Goal: Obtain resource: Obtain resource

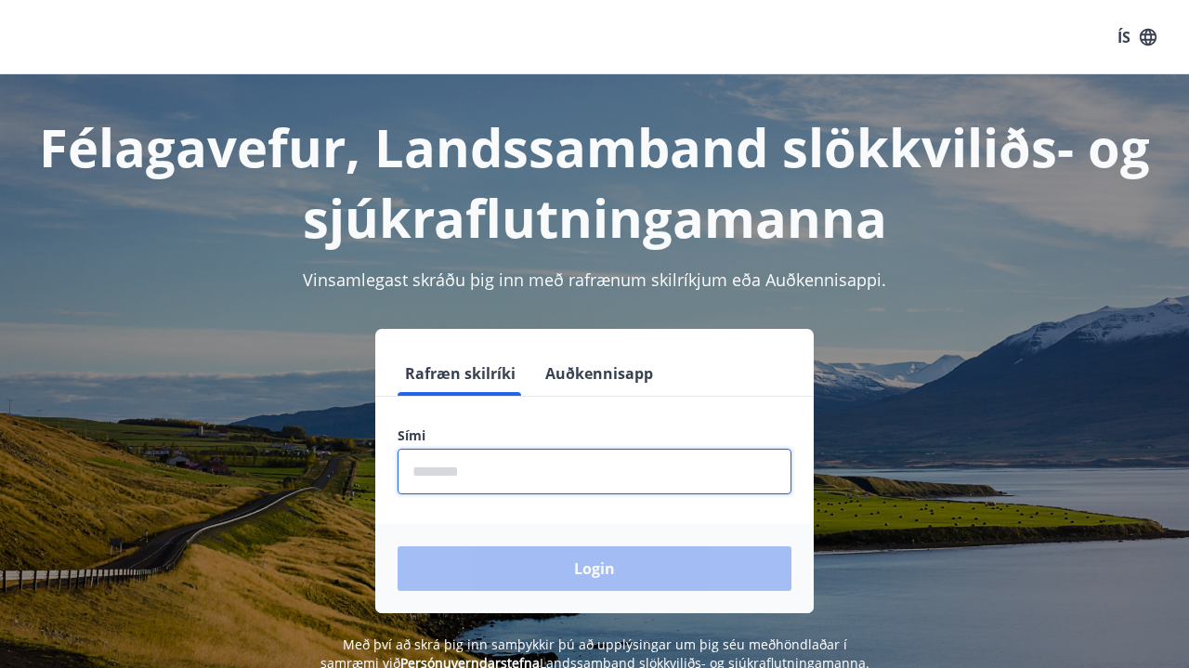
click at [518, 449] on input "phone" at bounding box center [594, 472] width 394 height 46
type input "*"
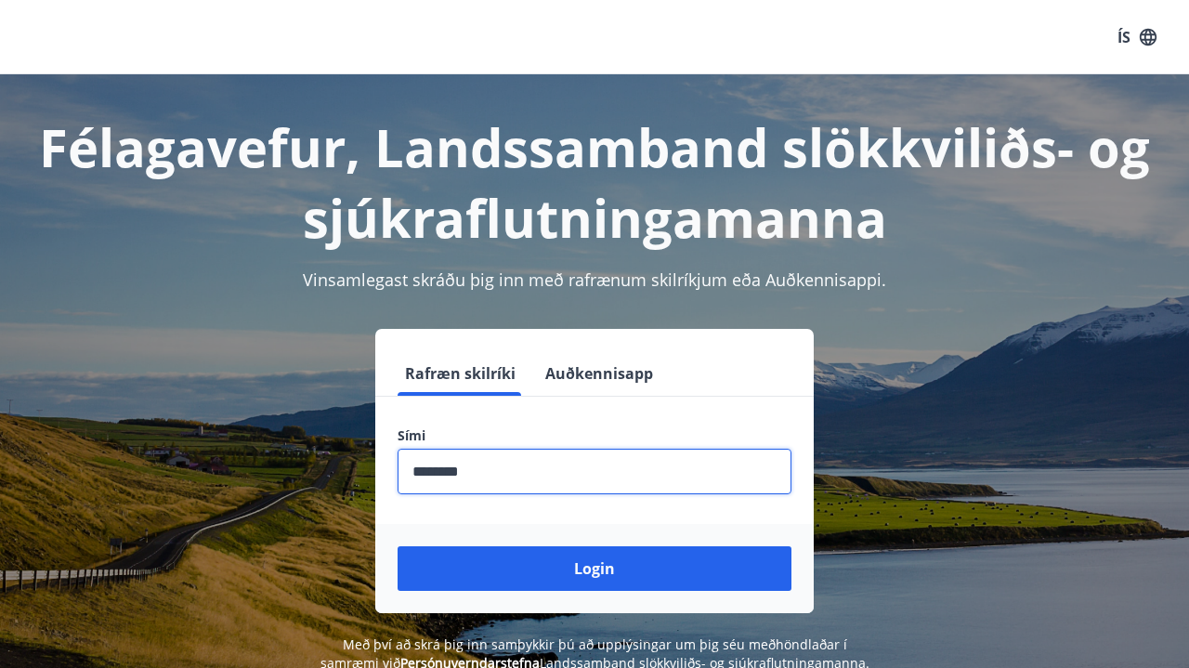
type input "********"
click at [594, 568] on button "Login" at bounding box center [594, 568] width 394 height 45
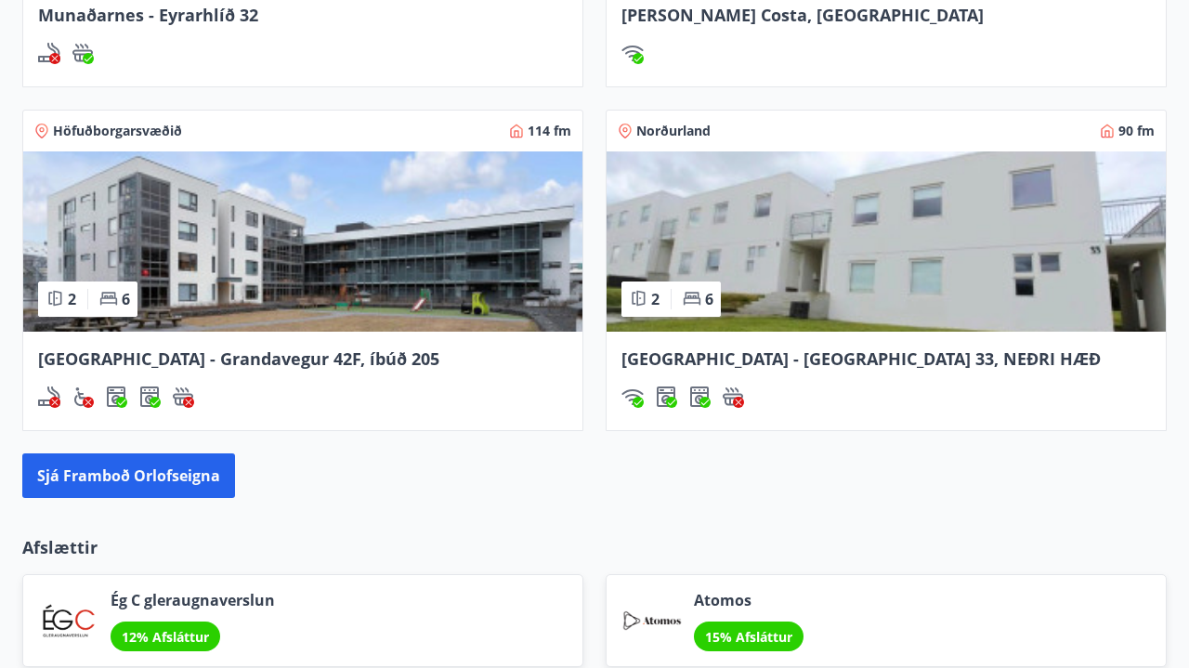
scroll to position [1764, 0]
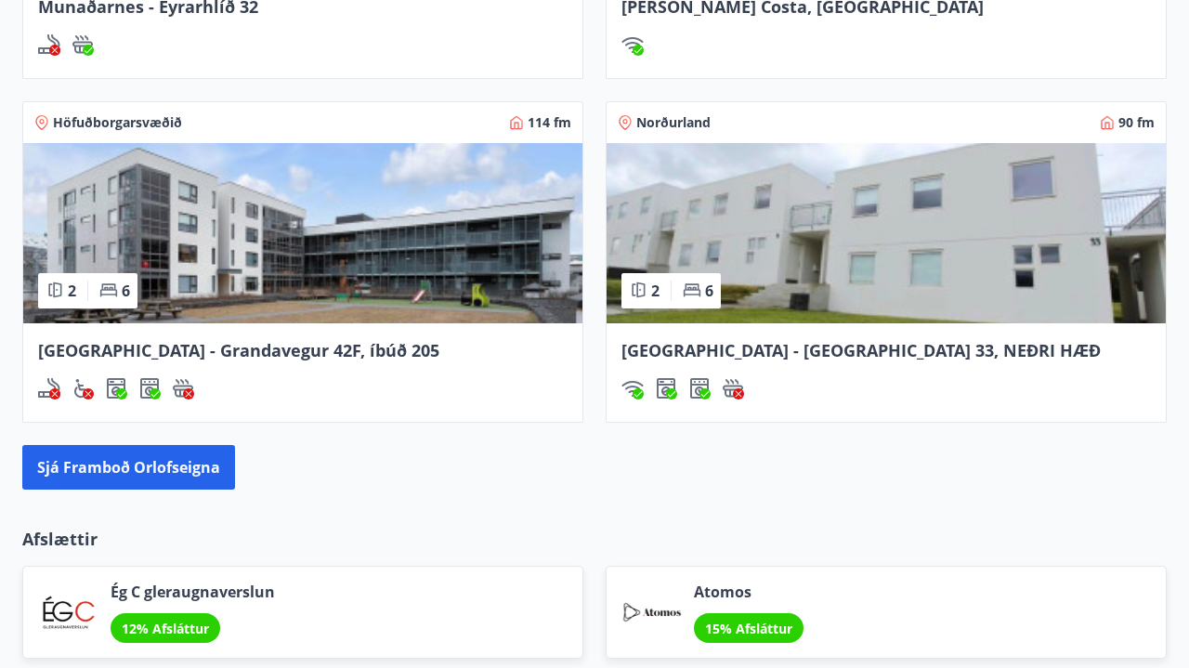
click at [923, 298] on img at bounding box center [885, 233] width 559 height 180
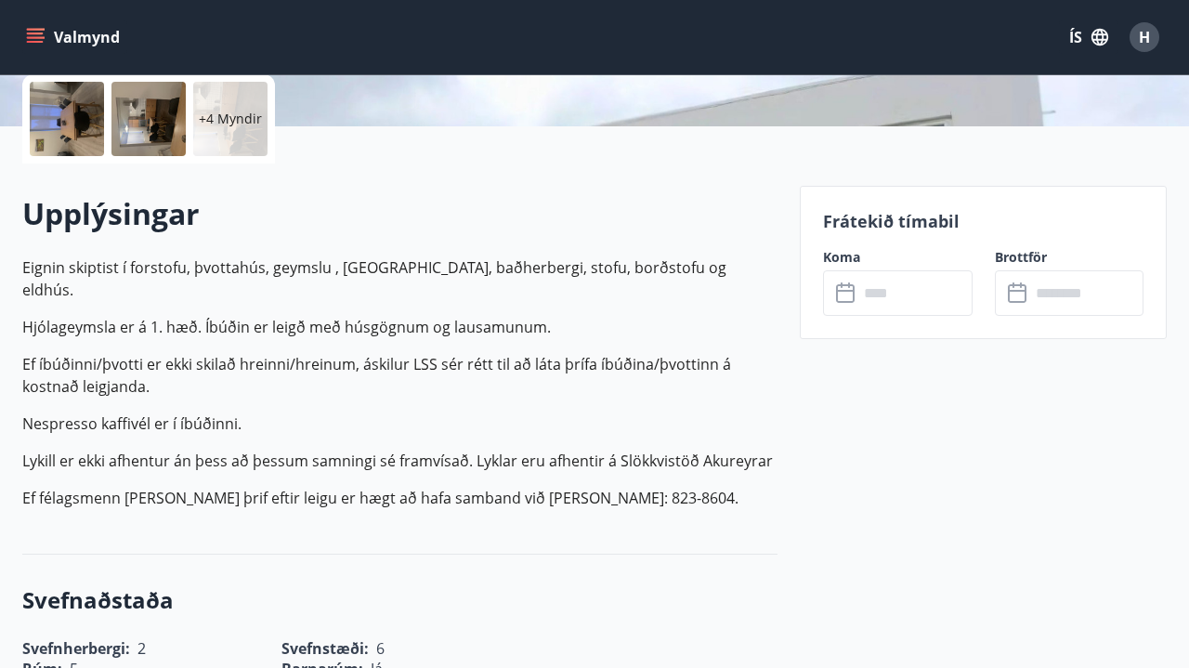
scroll to position [433, 0]
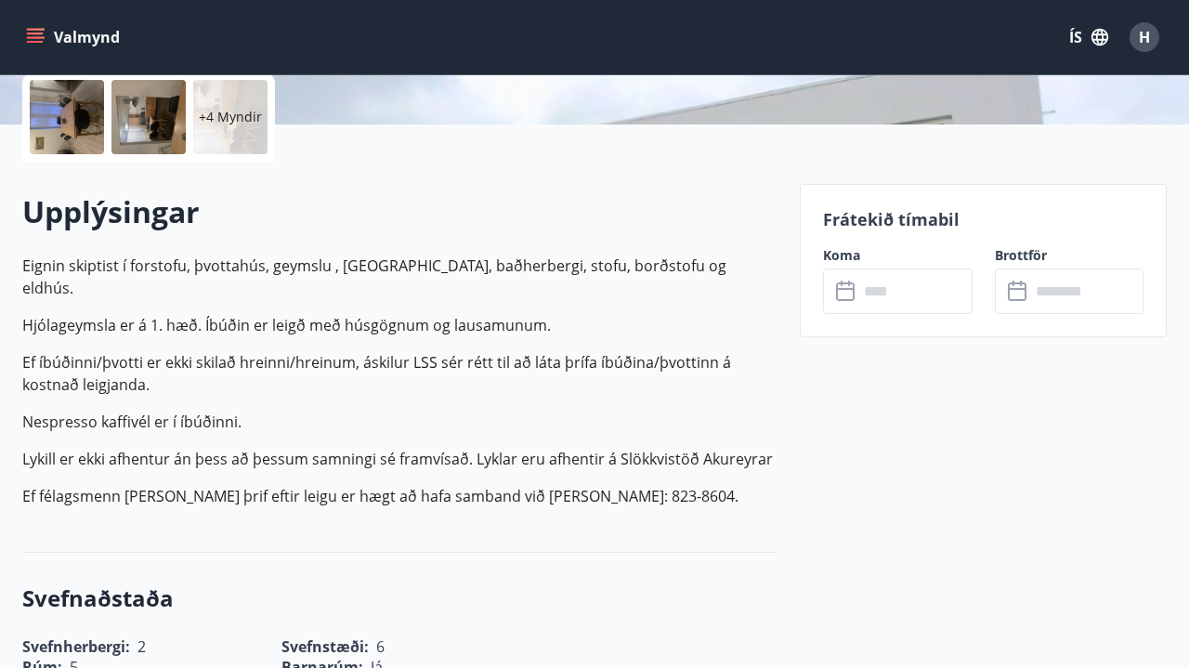
click at [849, 297] on icon at bounding box center [847, 291] width 22 height 22
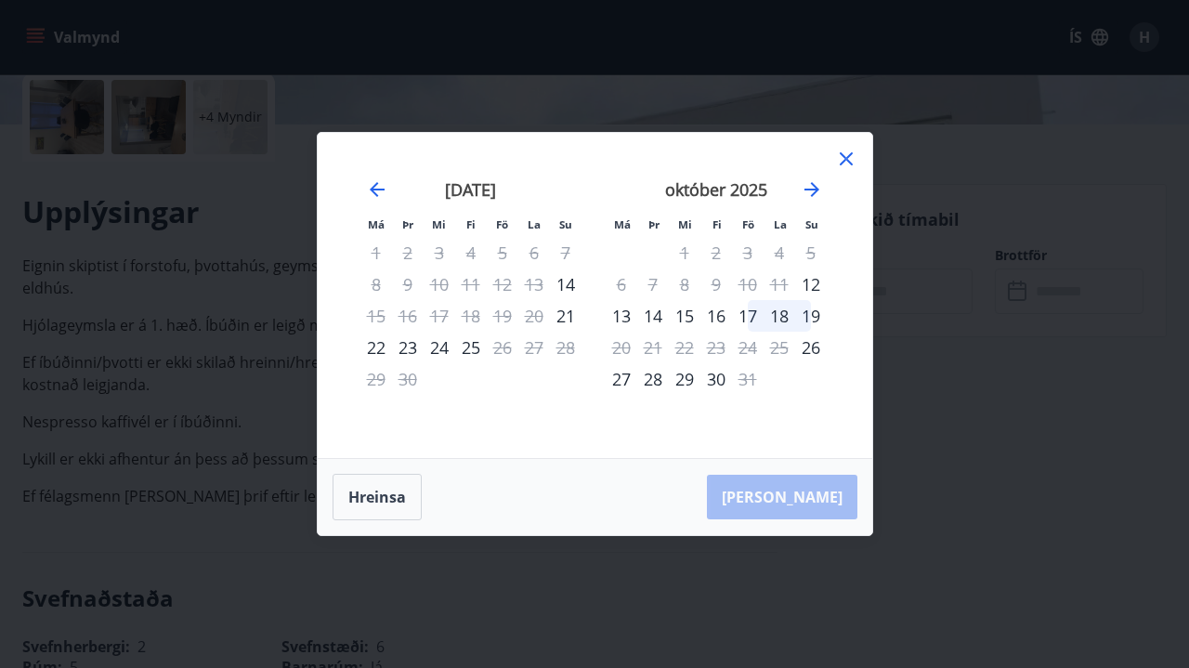
click at [852, 155] on icon at bounding box center [846, 159] width 22 height 22
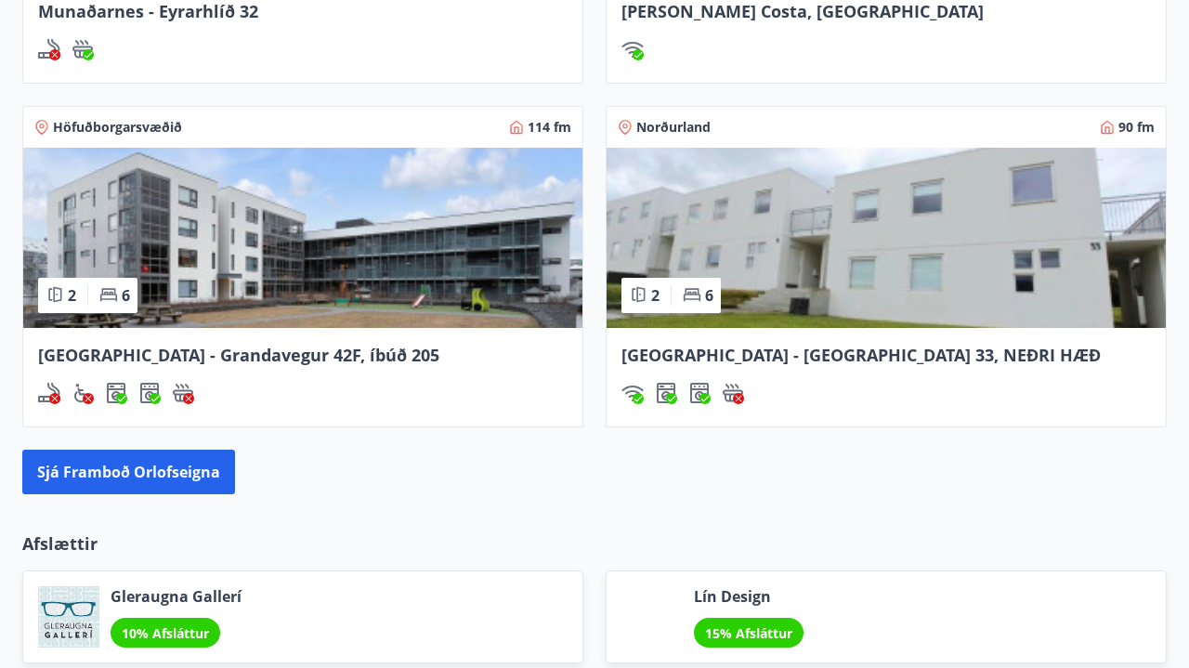
scroll to position [1812, 0]
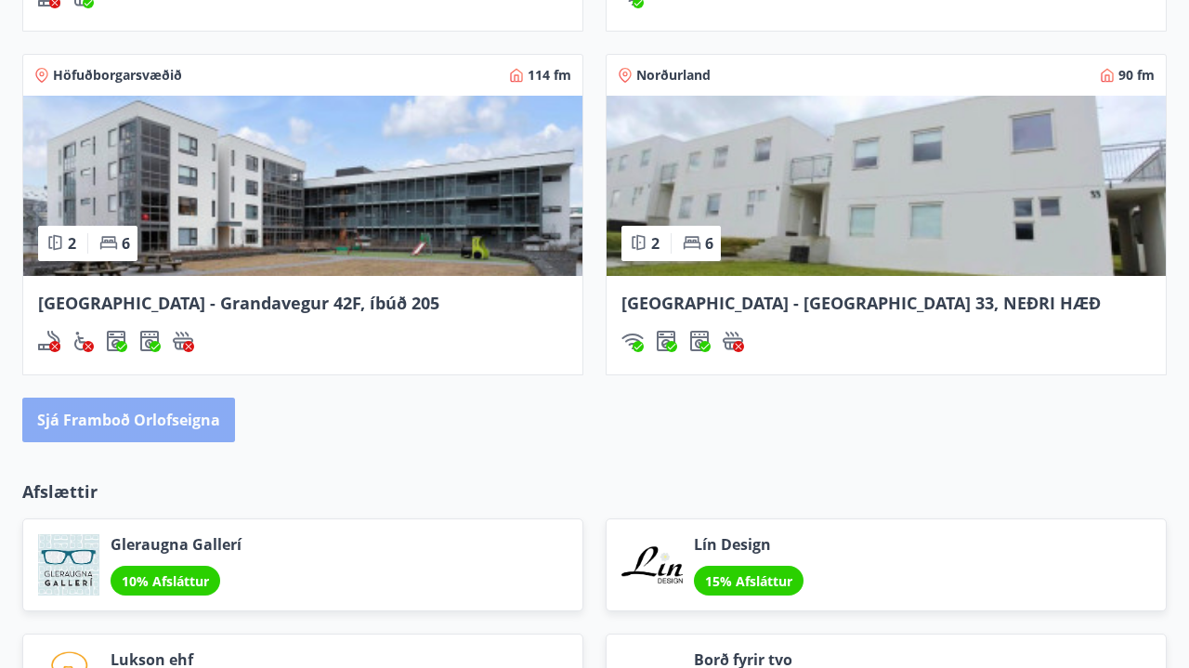
click at [175, 430] on button "Sjá framboð orlofseigna" at bounding box center [128, 419] width 213 height 45
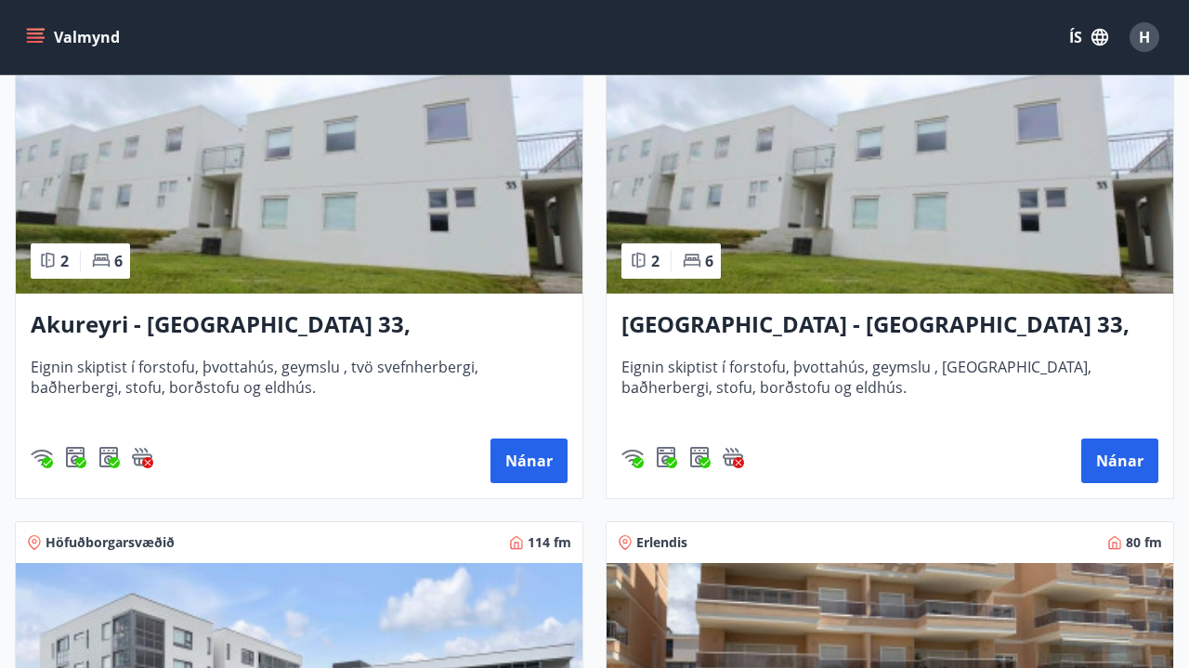
scroll to position [904, 0]
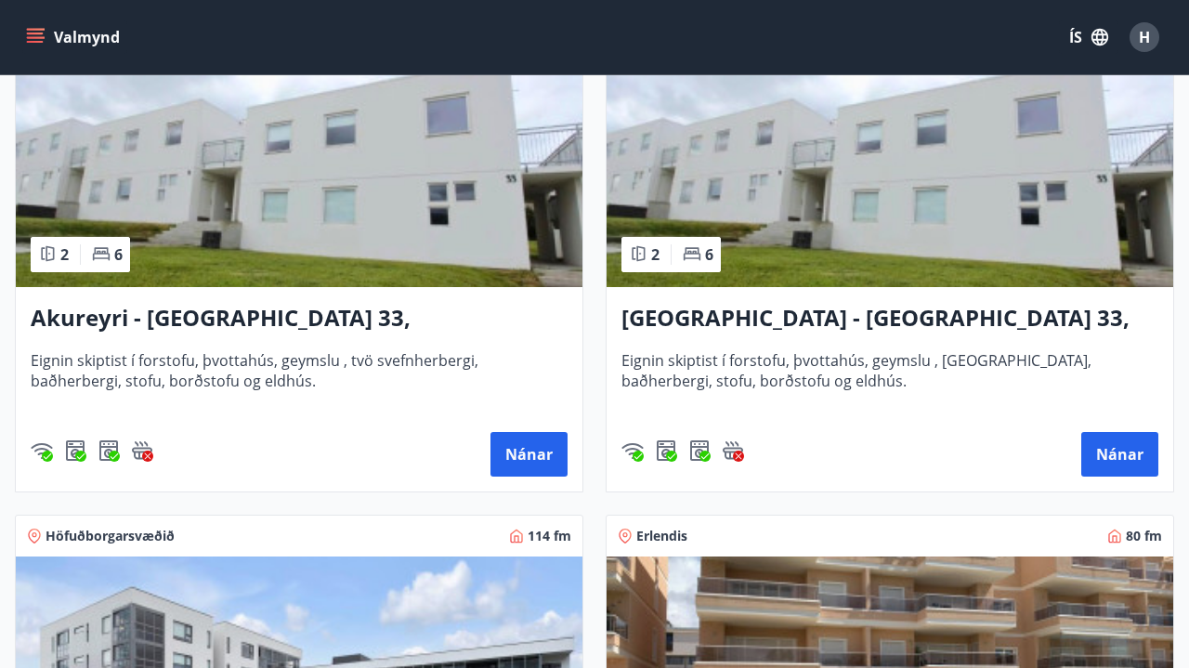
click at [315, 271] on img at bounding box center [299, 170] width 566 height 234
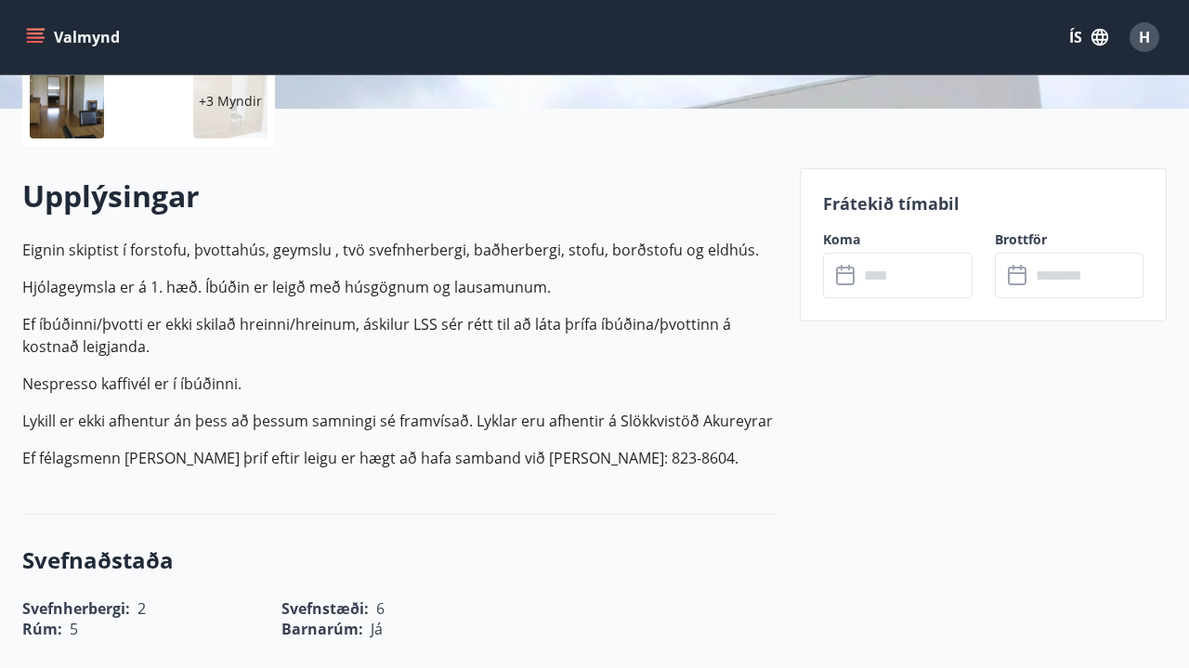
scroll to position [450, 0]
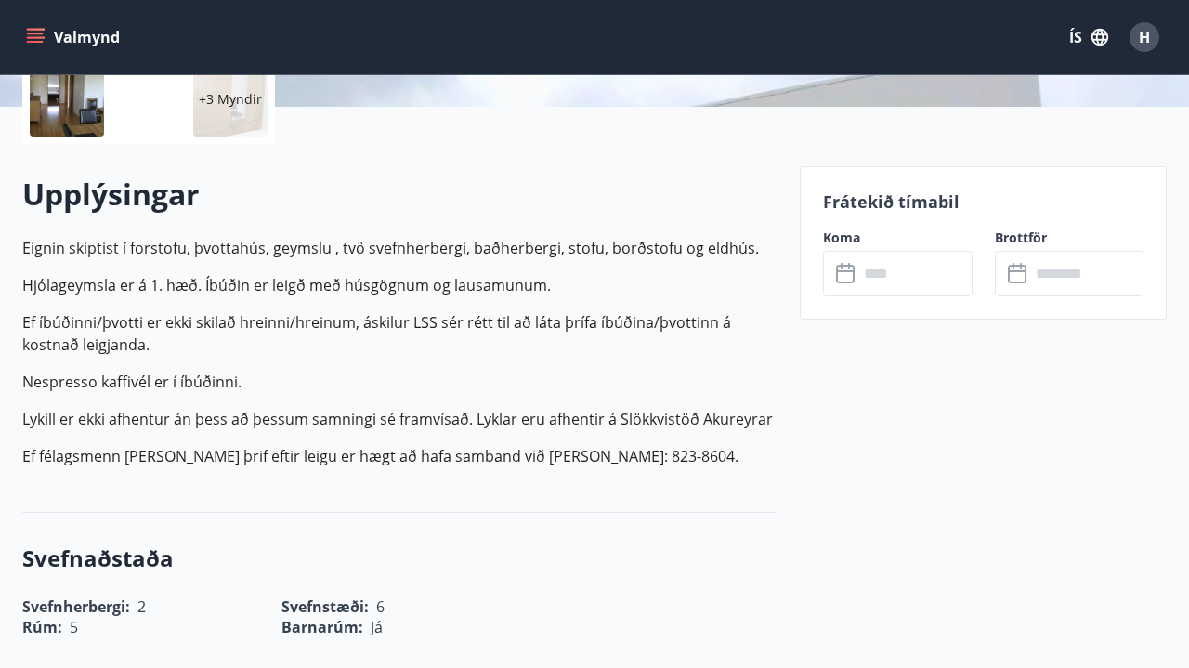
click at [854, 267] on icon at bounding box center [845, 274] width 19 height 19
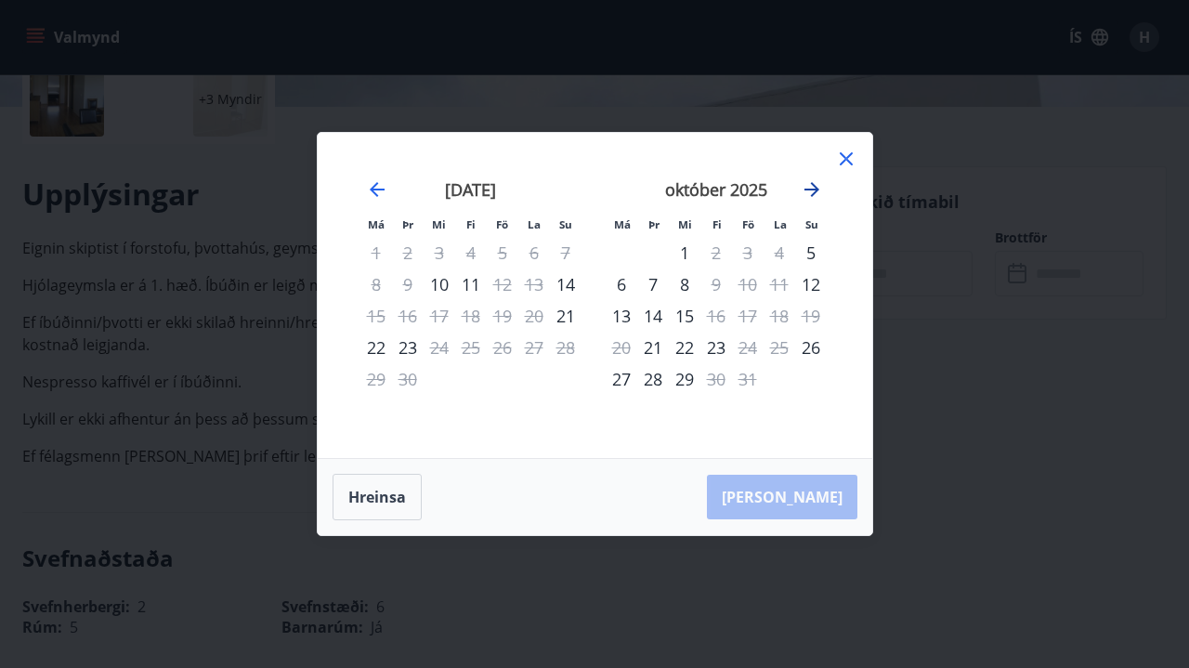
click at [813, 189] on icon "Move forward to switch to the next month." at bounding box center [811, 189] width 15 height 15
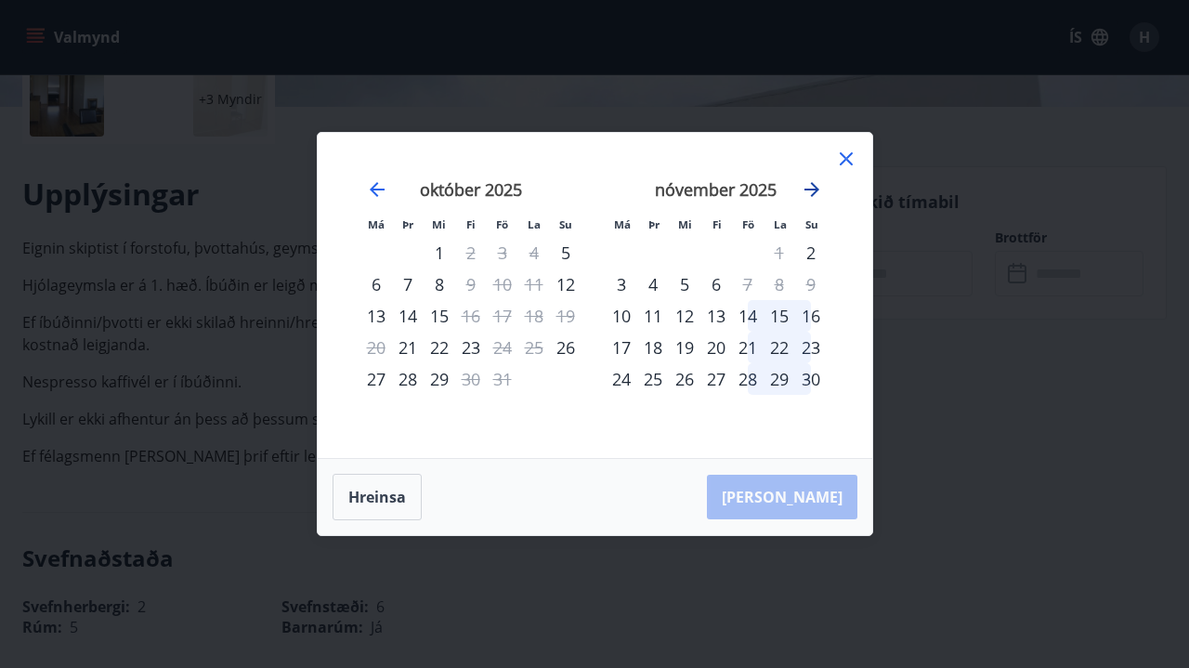
click at [813, 189] on icon "Move forward to switch to the next month." at bounding box center [811, 189] width 15 height 15
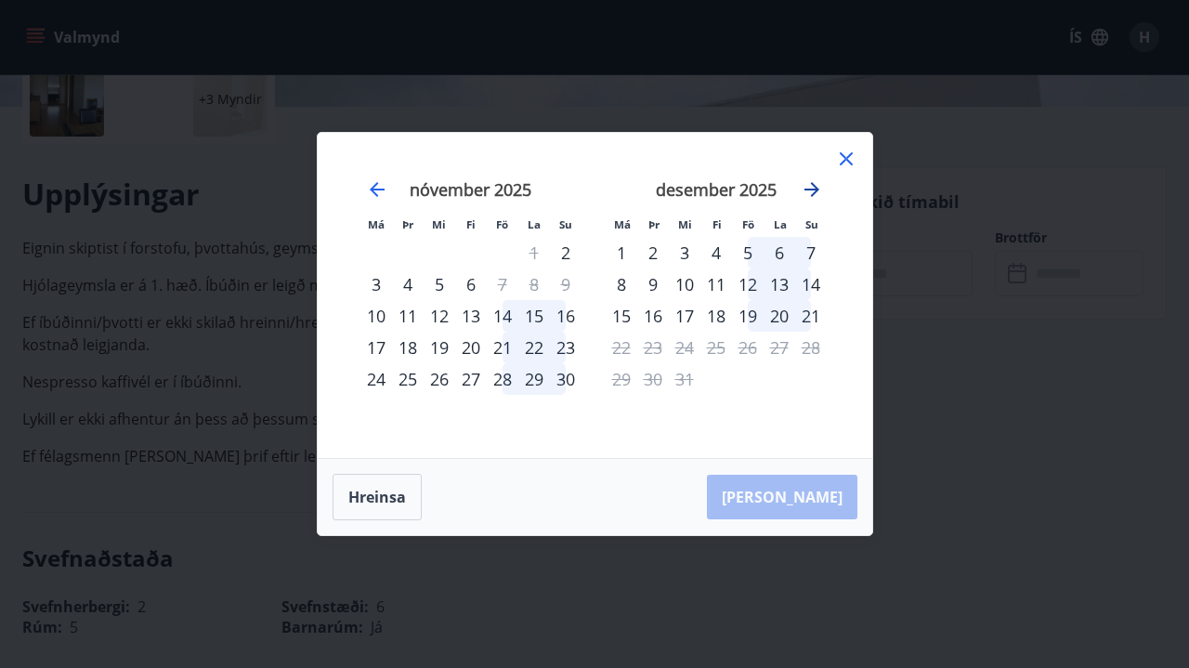
click at [813, 189] on icon "Move forward to switch to the next month." at bounding box center [811, 189] width 15 height 15
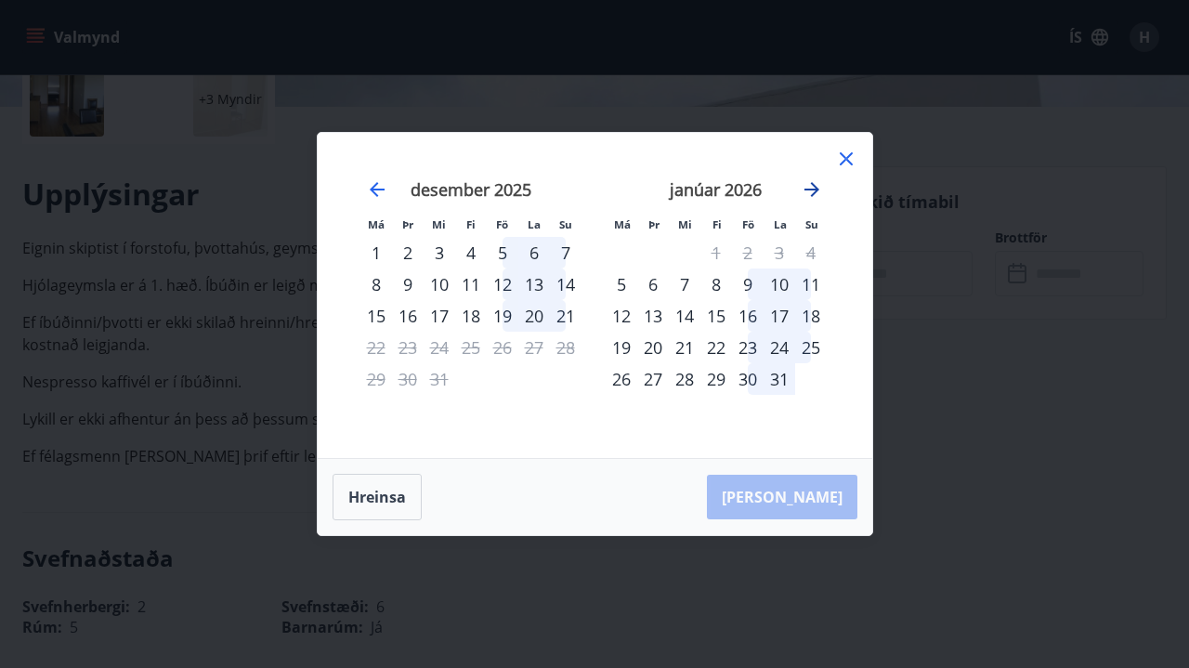
click at [813, 189] on icon "Move forward to switch to the next month." at bounding box center [811, 189] width 15 height 15
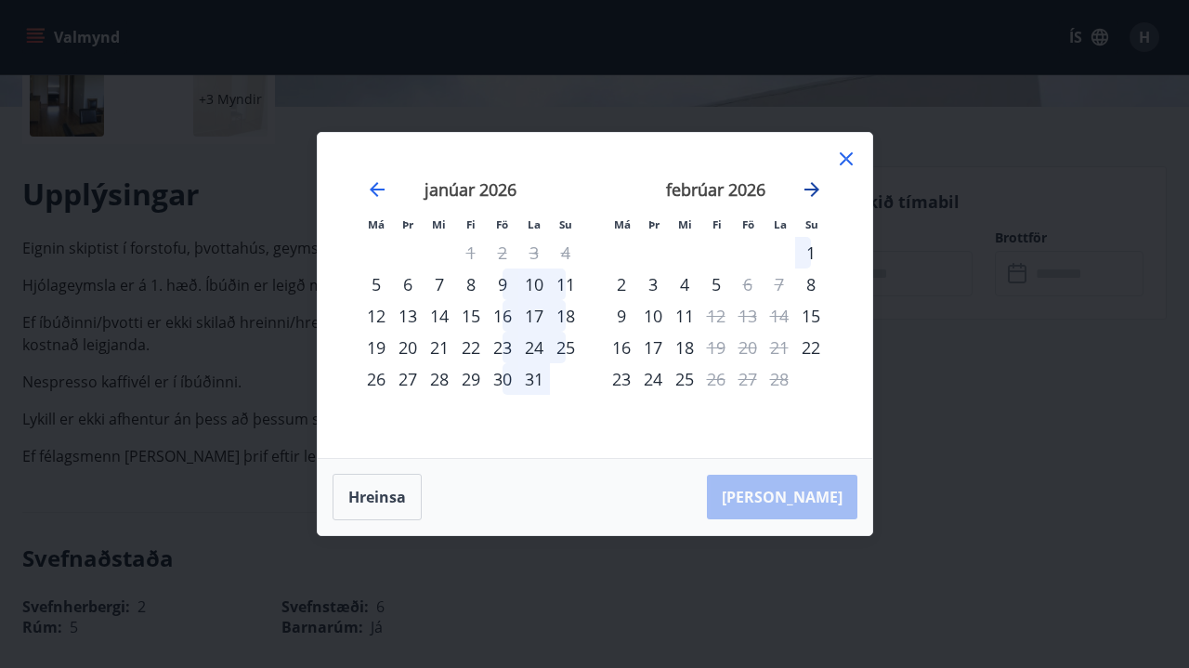
click at [813, 189] on icon "Move forward to switch to the next month." at bounding box center [811, 189] width 15 height 15
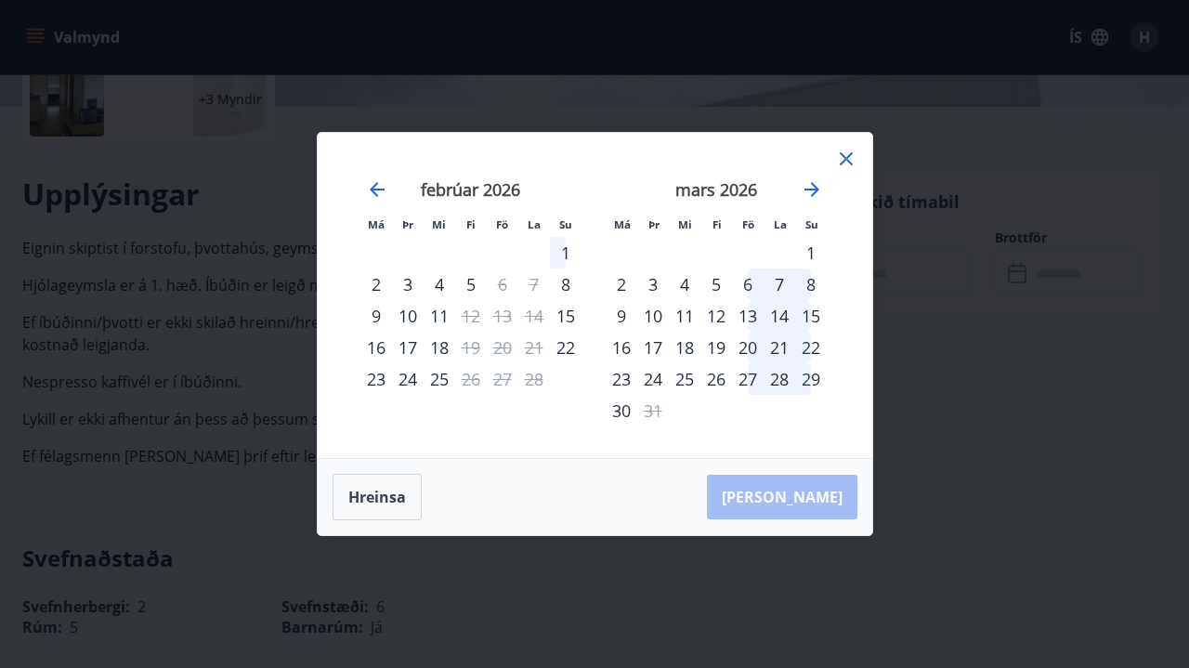
click at [847, 160] on icon at bounding box center [845, 158] width 13 height 13
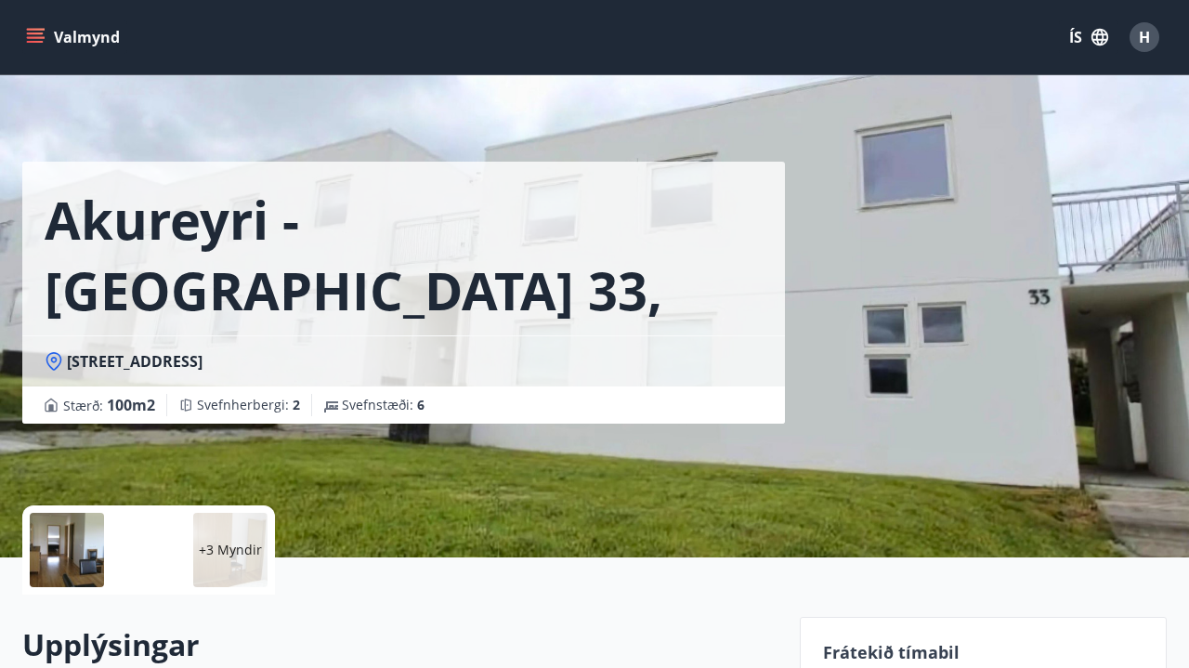
scroll to position [0, 0]
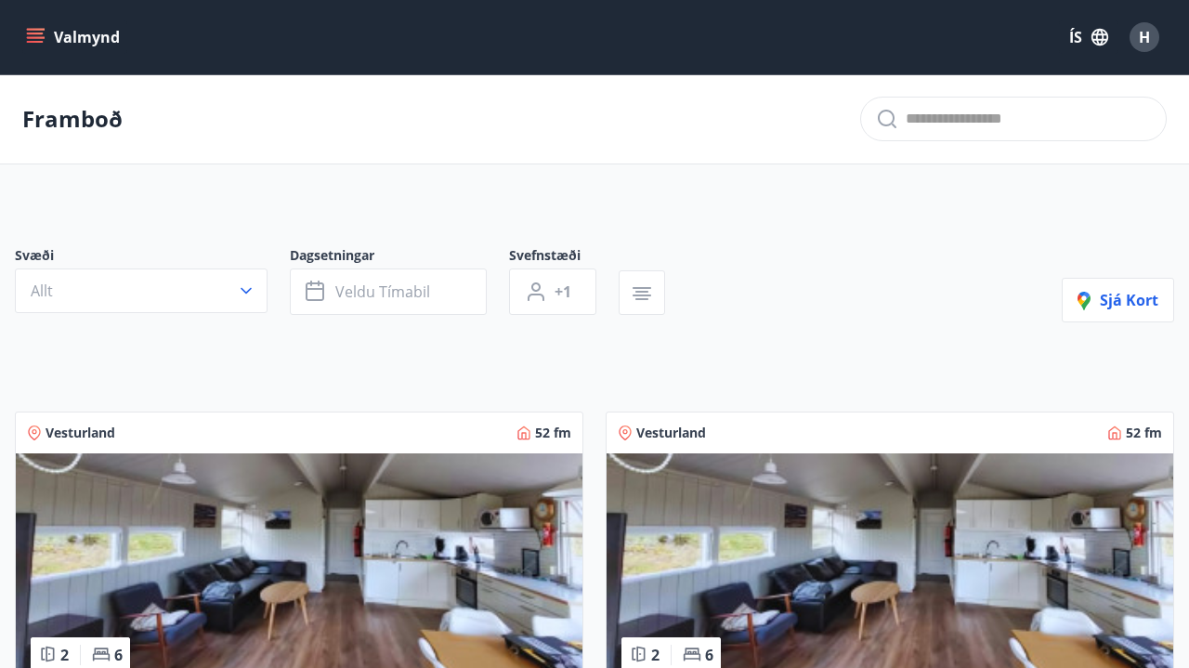
click at [1149, 33] on span "H" at bounding box center [1143, 37] width 11 height 20
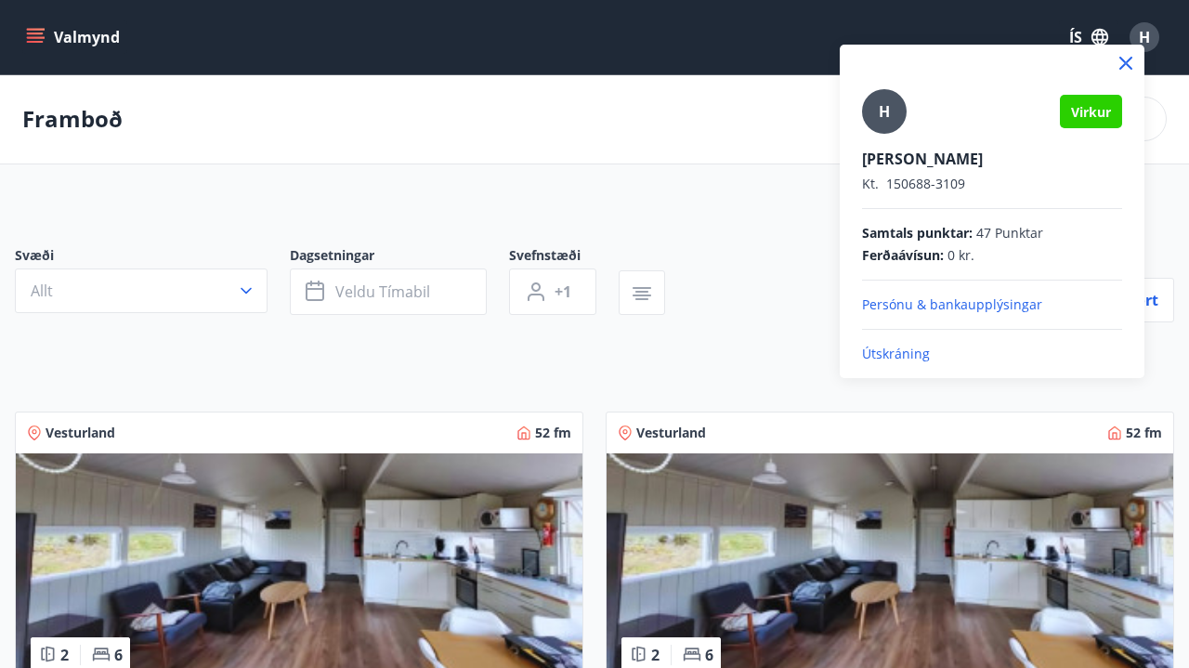
click at [904, 352] on p "Útskráning" at bounding box center [992, 354] width 260 height 19
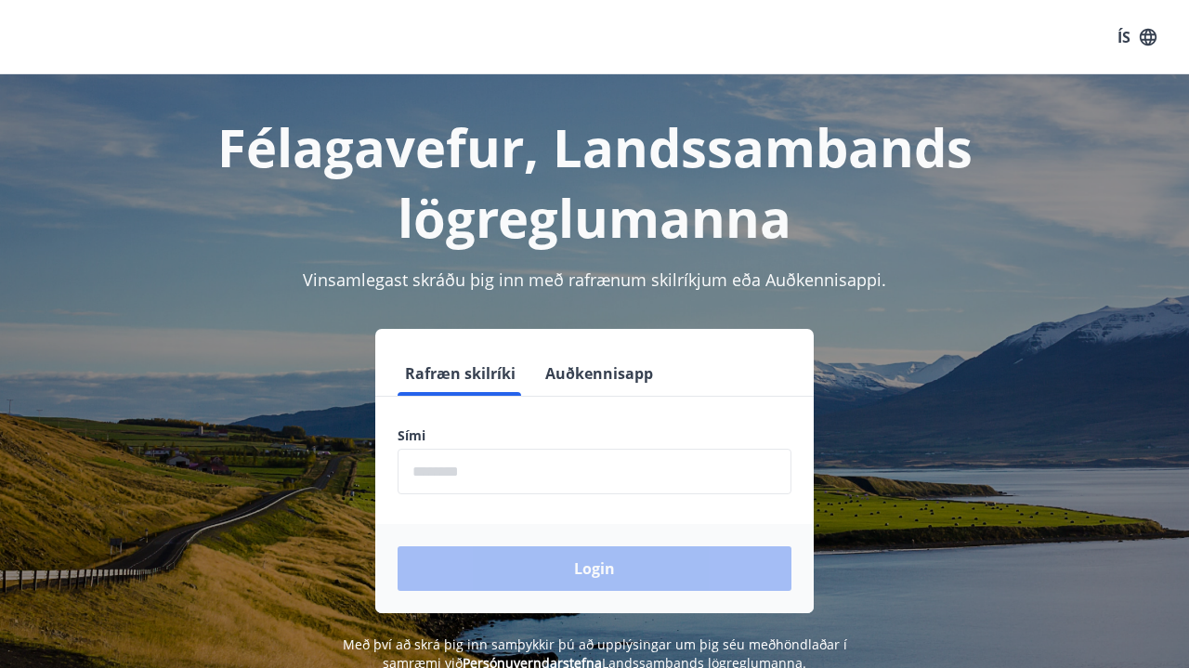
click at [561, 469] on input "phone" at bounding box center [594, 472] width 394 height 46
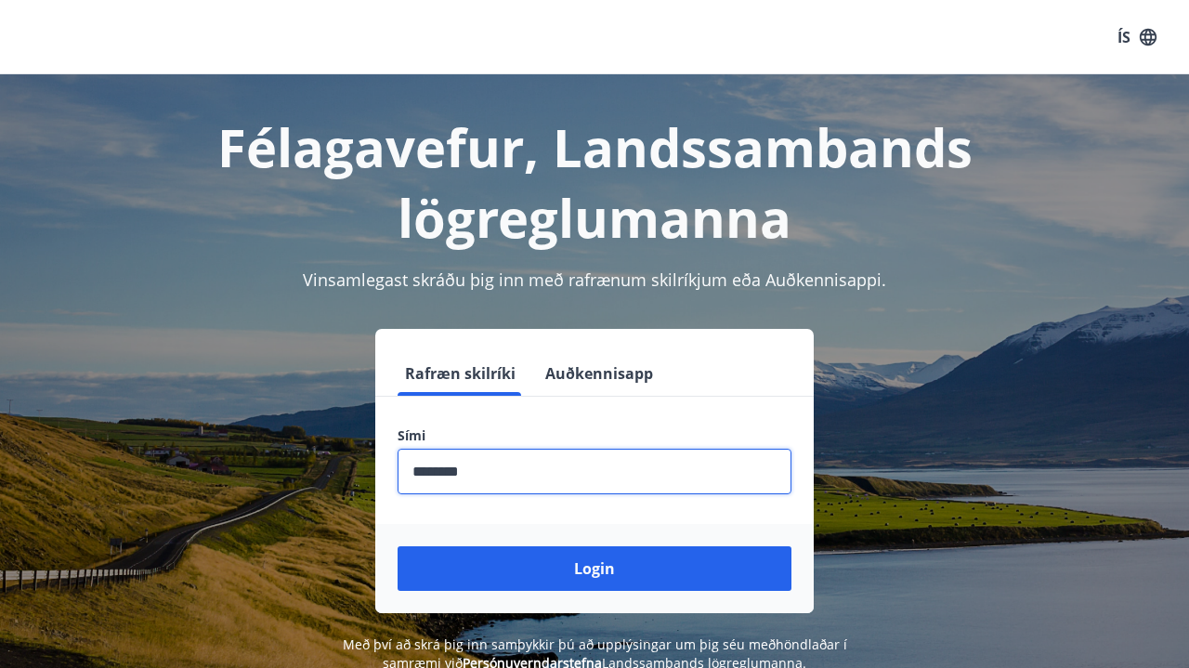
type input "********"
click at [594, 568] on button "Login" at bounding box center [594, 568] width 394 height 45
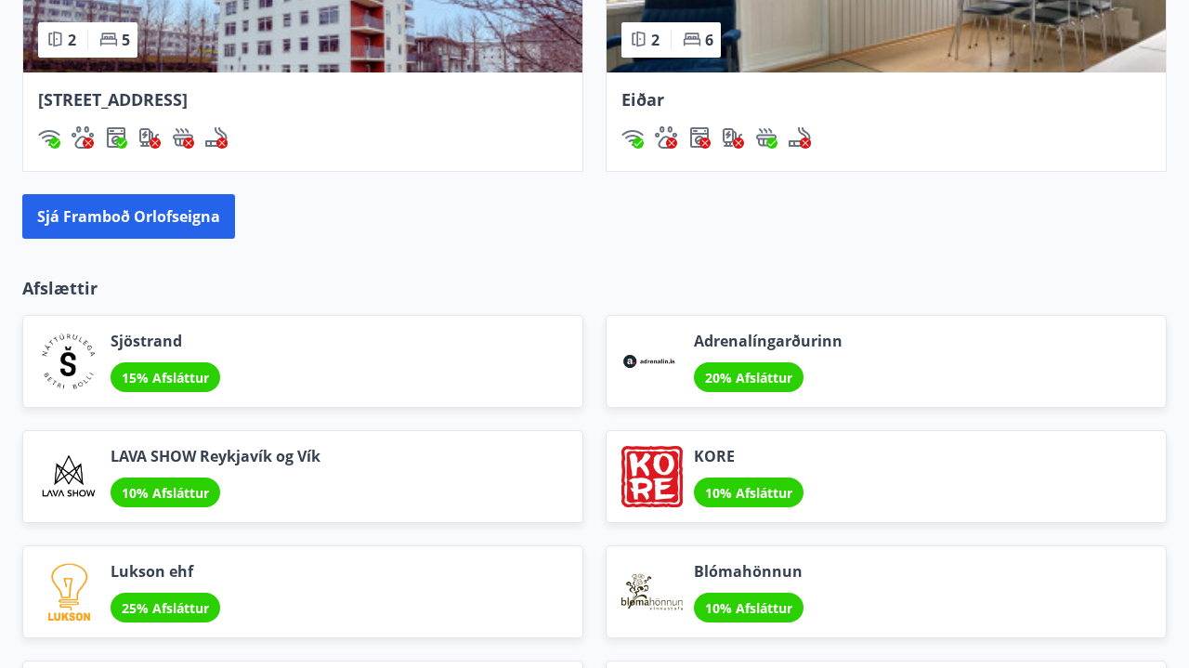
scroll to position [2218, 0]
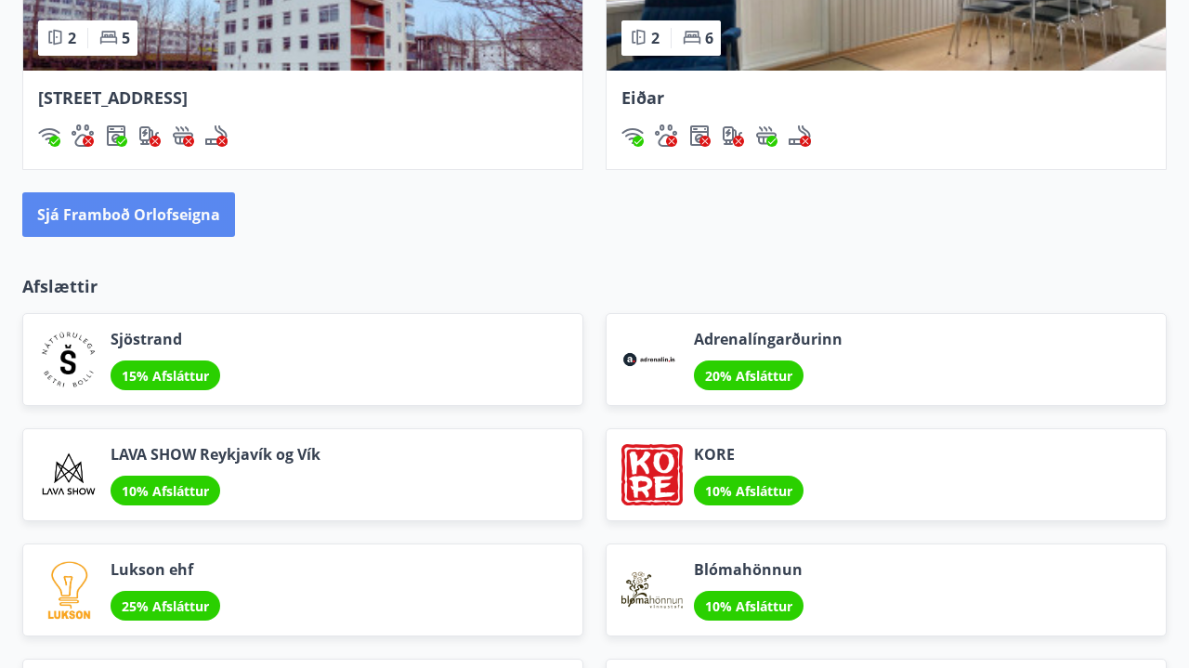
click at [215, 226] on button "Sjá framboð orlofseigna" at bounding box center [128, 214] width 213 height 45
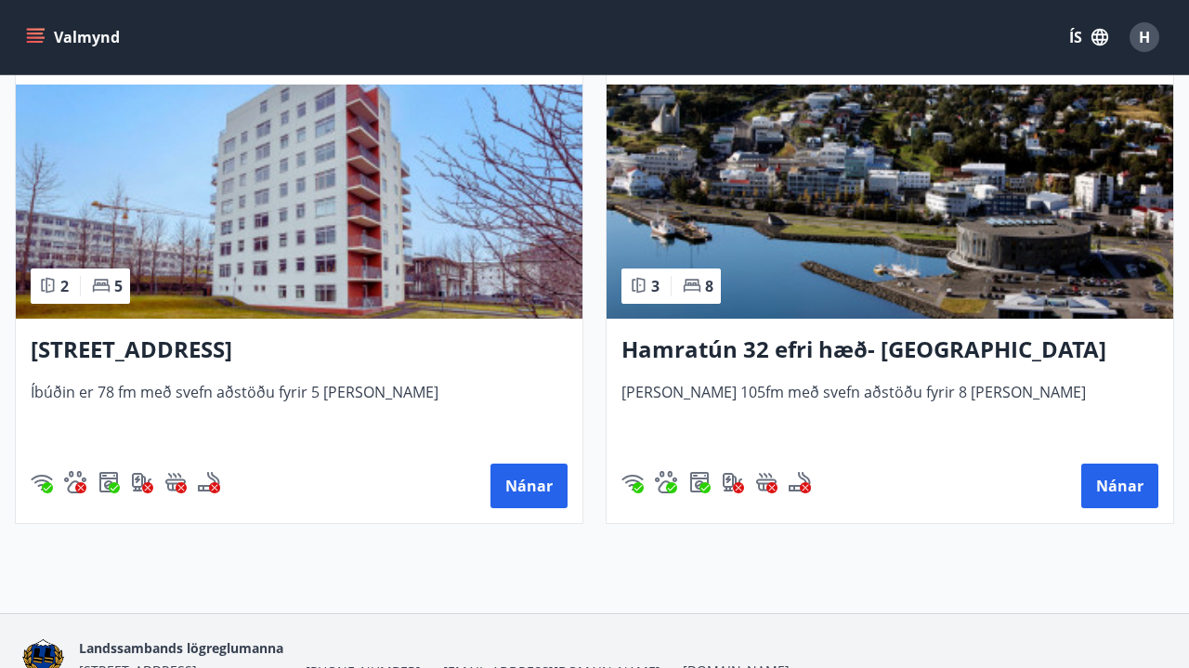
scroll to position [1875, 0]
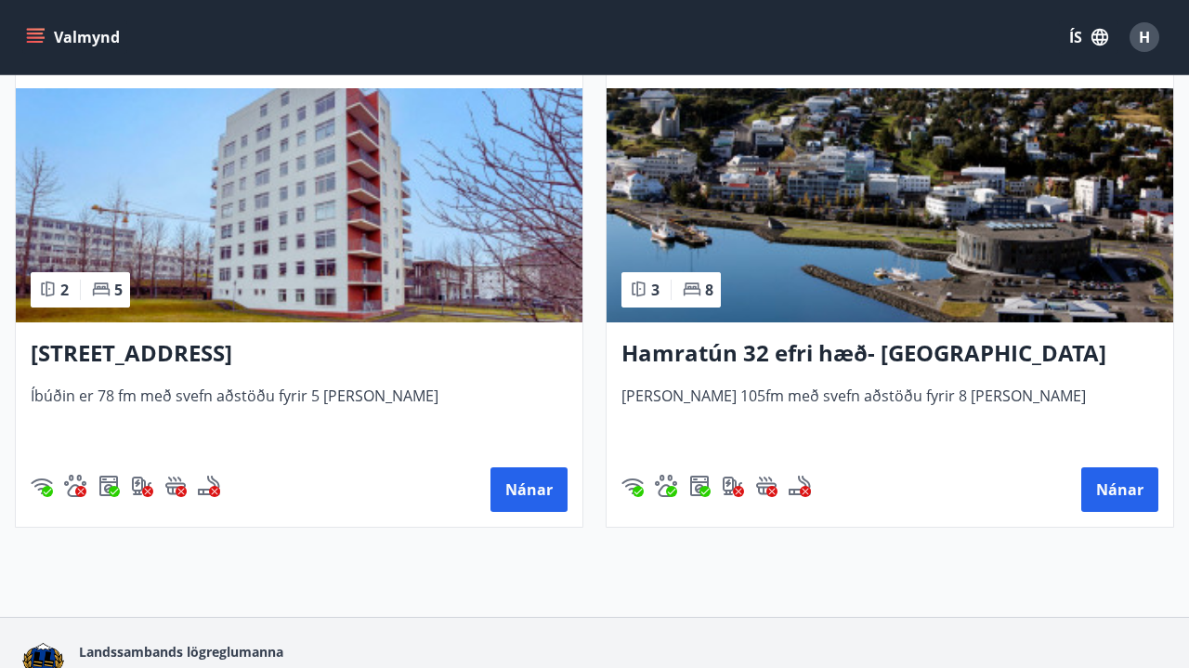
click at [877, 302] on img at bounding box center [889, 205] width 566 height 234
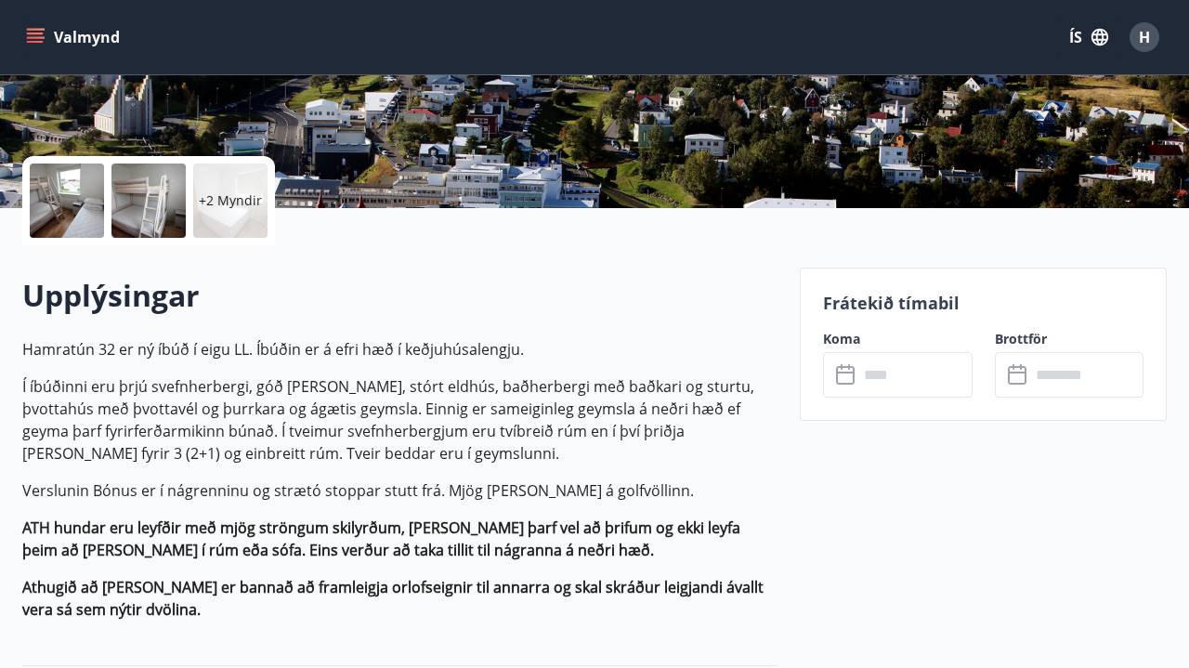
scroll to position [345, 0]
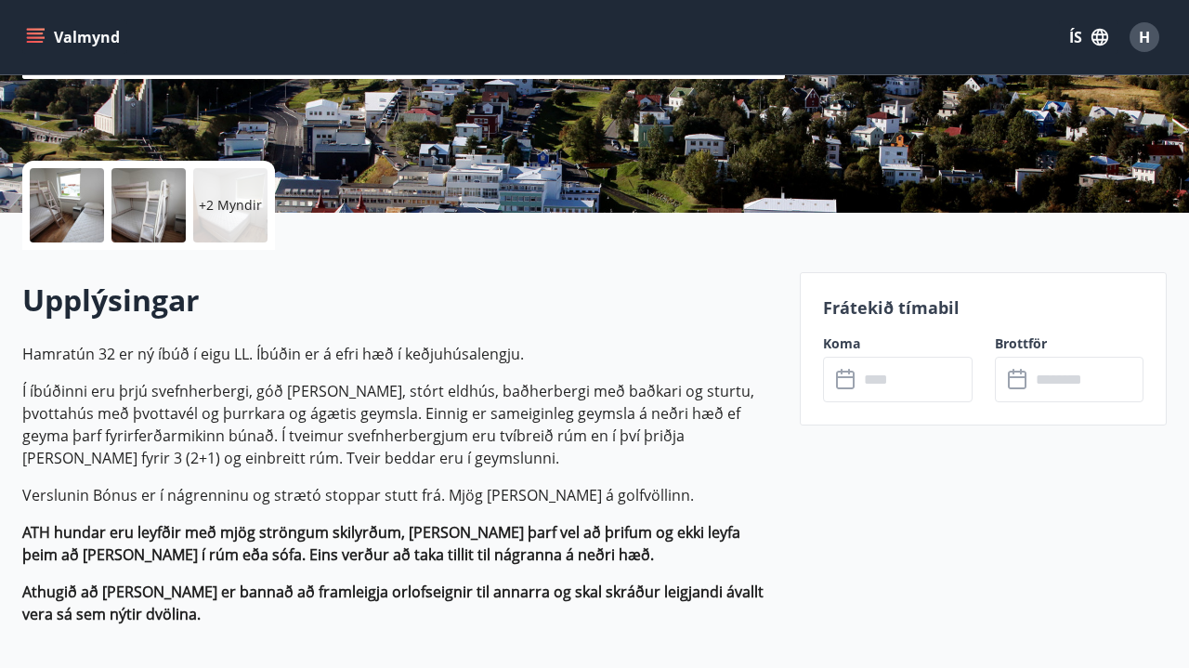
click at [844, 384] on icon at bounding box center [847, 380] width 22 height 22
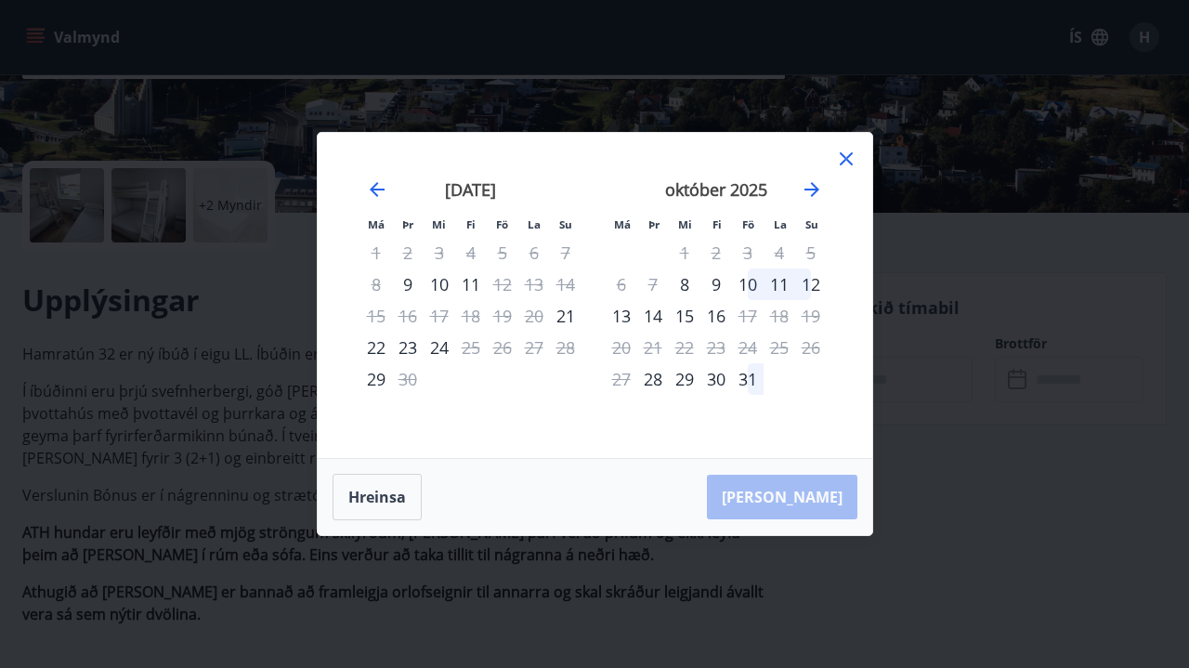
click at [843, 162] on icon at bounding box center [845, 158] width 13 height 13
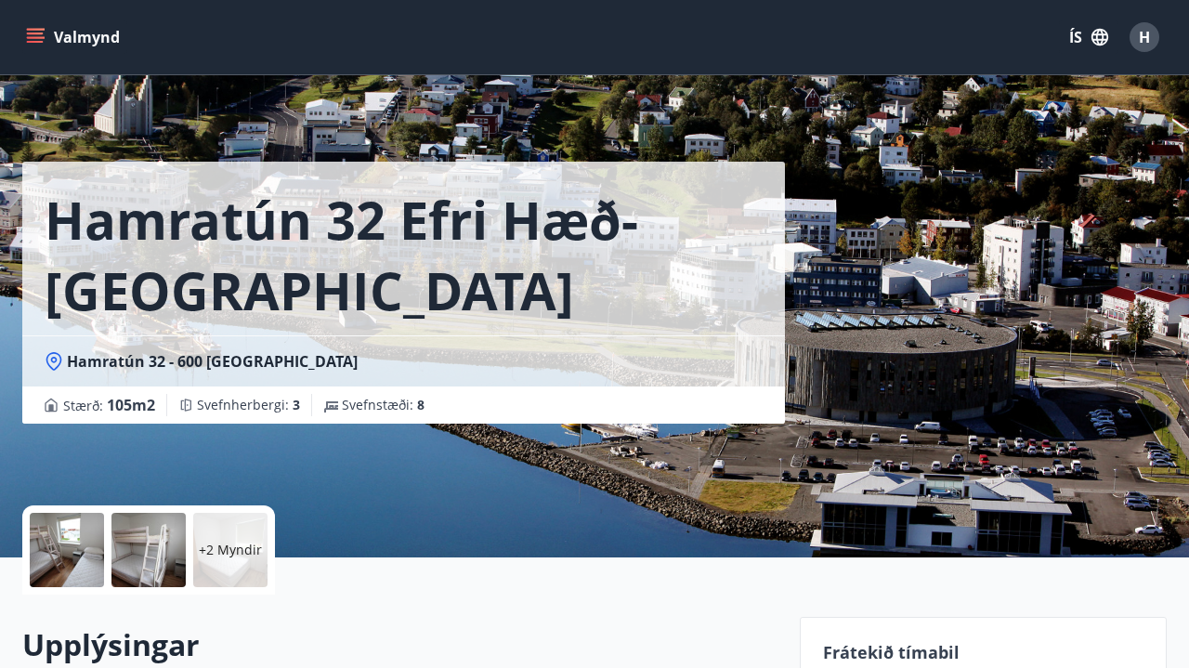
scroll to position [0, 0]
click at [31, 36] on icon "menu" at bounding box center [35, 37] width 19 height 19
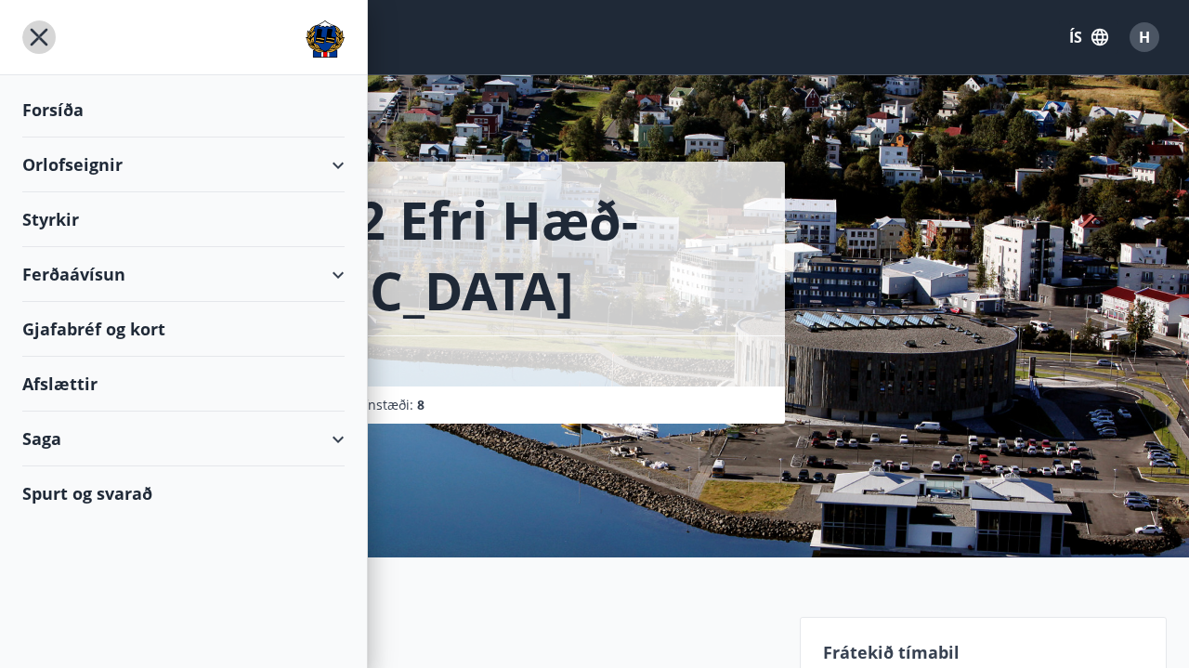
click at [31, 36] on icon "menu" at bounding box center [38, 36] width 33 height 33
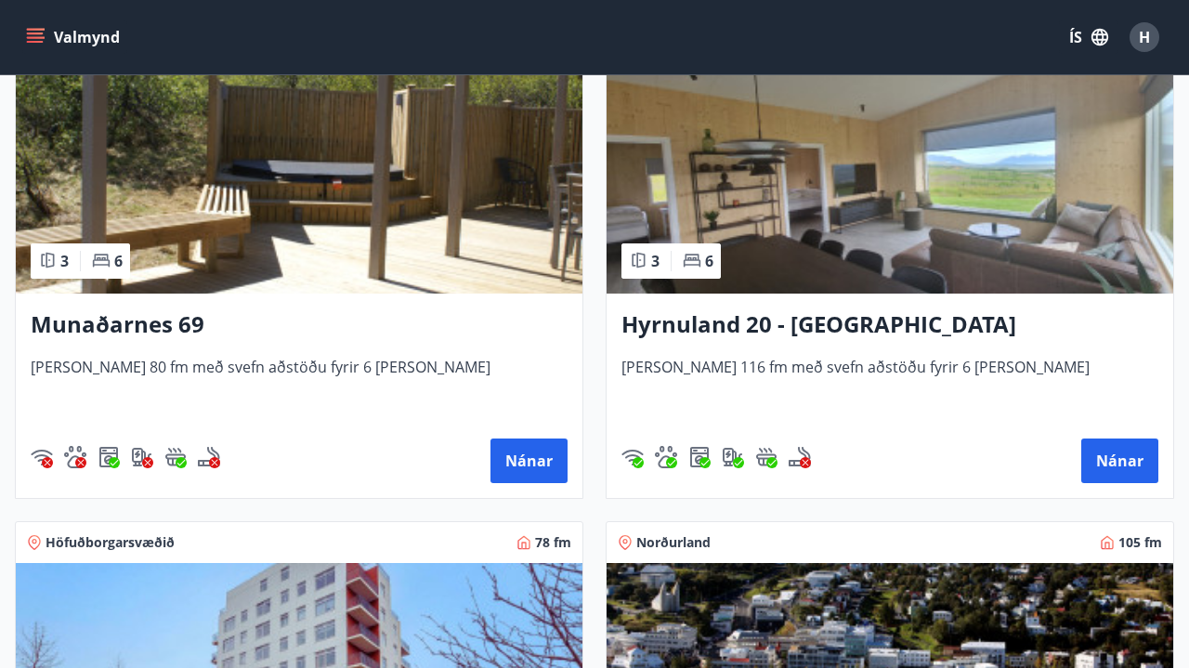
scroll to position [1403, 0]
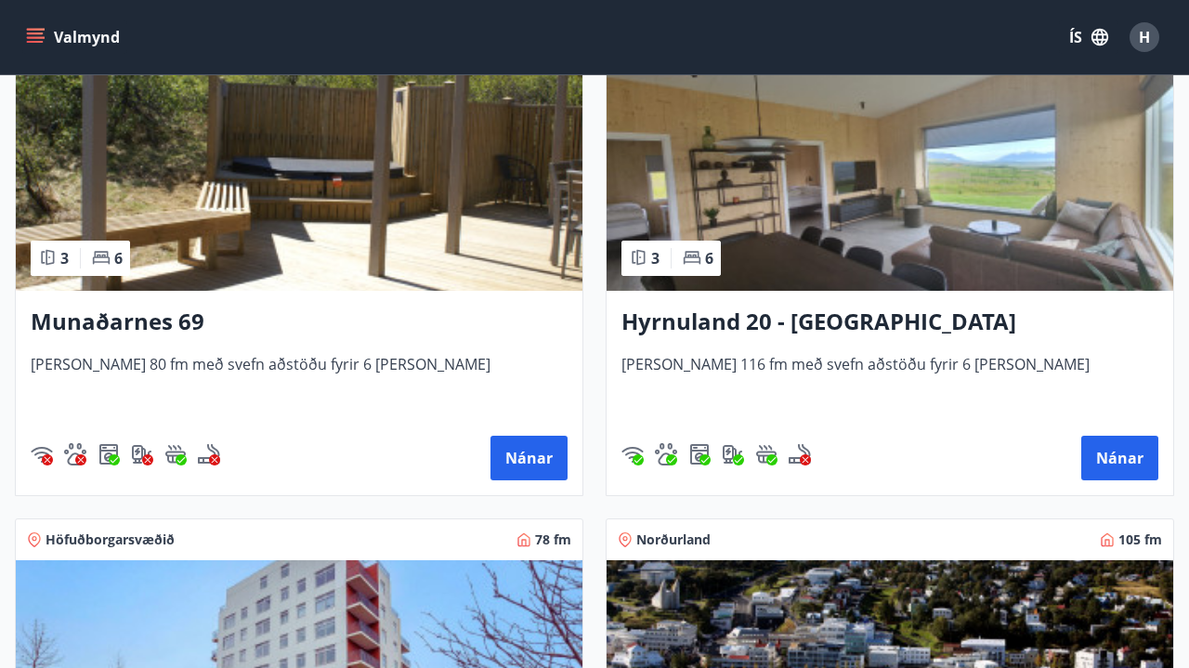
click at [824, 303] on div "Hyrnuland 20 - [GEOGRAPHIC_DATA] [PERSON_NAME] 116 fm með svefn aðstöðu fyrir 6…" at bounding box center [889, 393] width 566 height 204
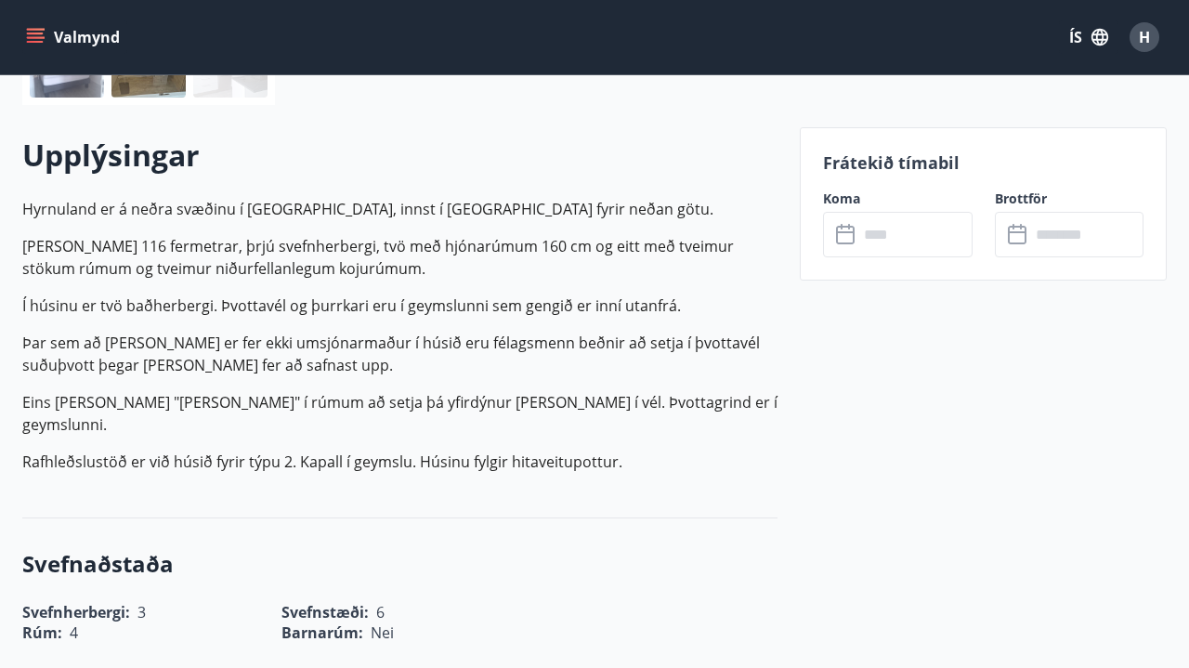
scroll to position [501, 0]
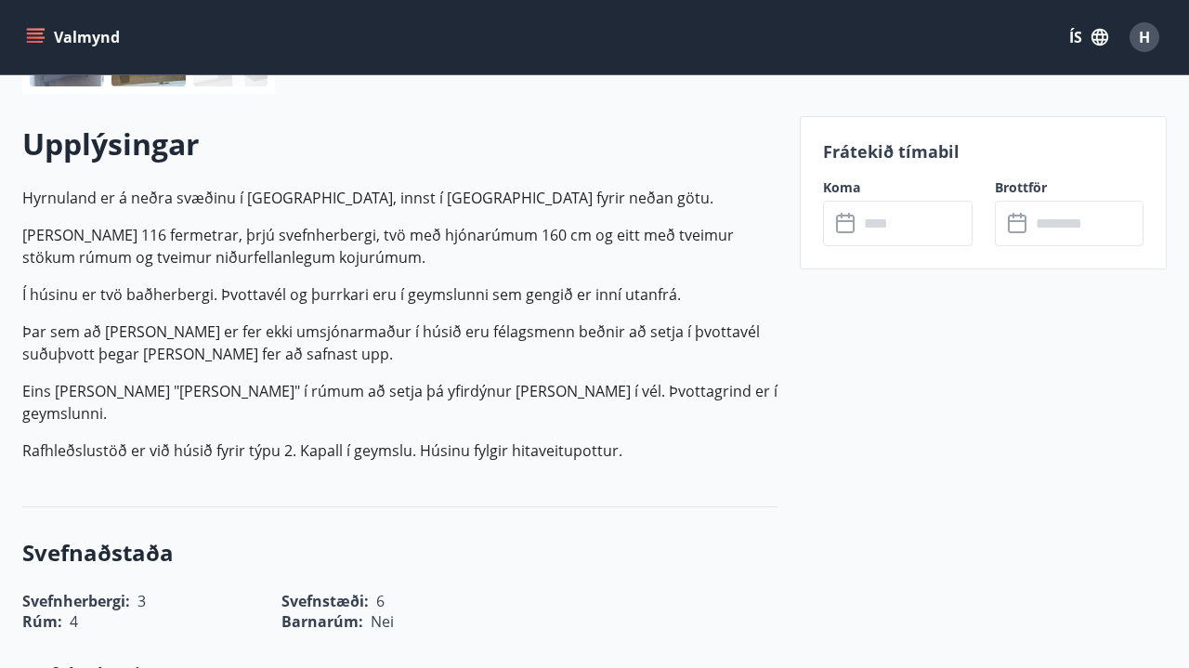
click at [850, 224] on icon at bounding box center [847, 224] width 22 height 22
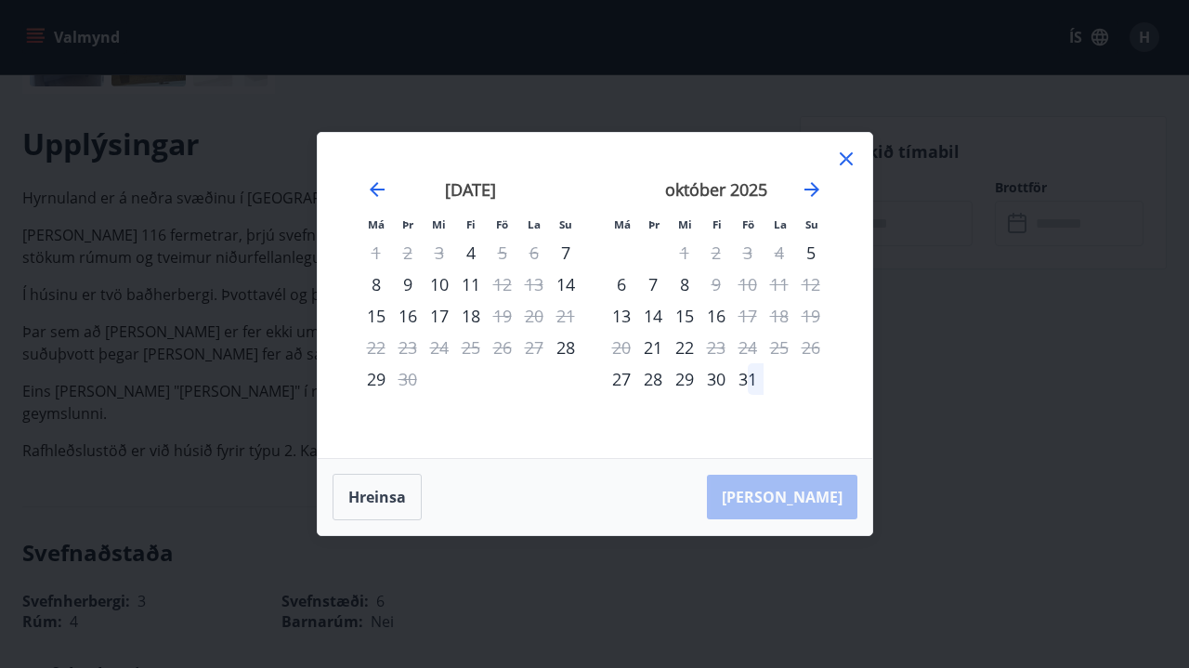
click at [529, 354] on div "27" at bounding box center [534, 348] width 32 height 32
click at [569, 342] on div "28" at bounding box center [566, 348] width 32 height 32
click at [843, 154] on icon at bounding box center [846, 159] width 22 height 22
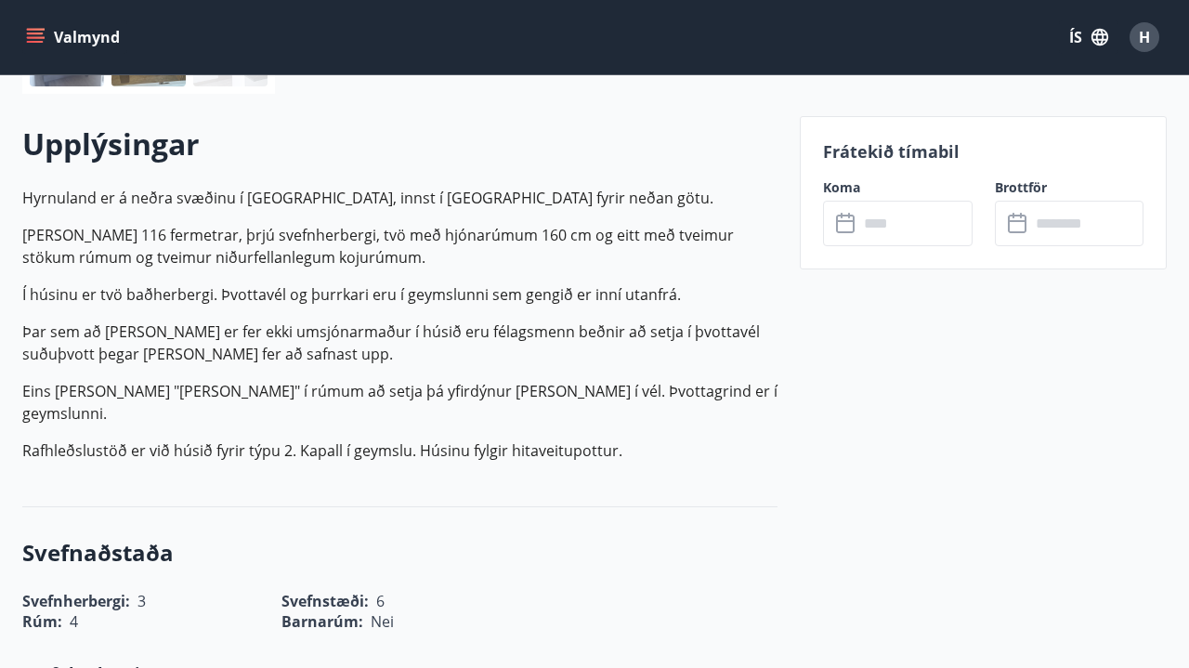
click at [848, 229] on icon at bounding box center [847, 224] width 22 height 22
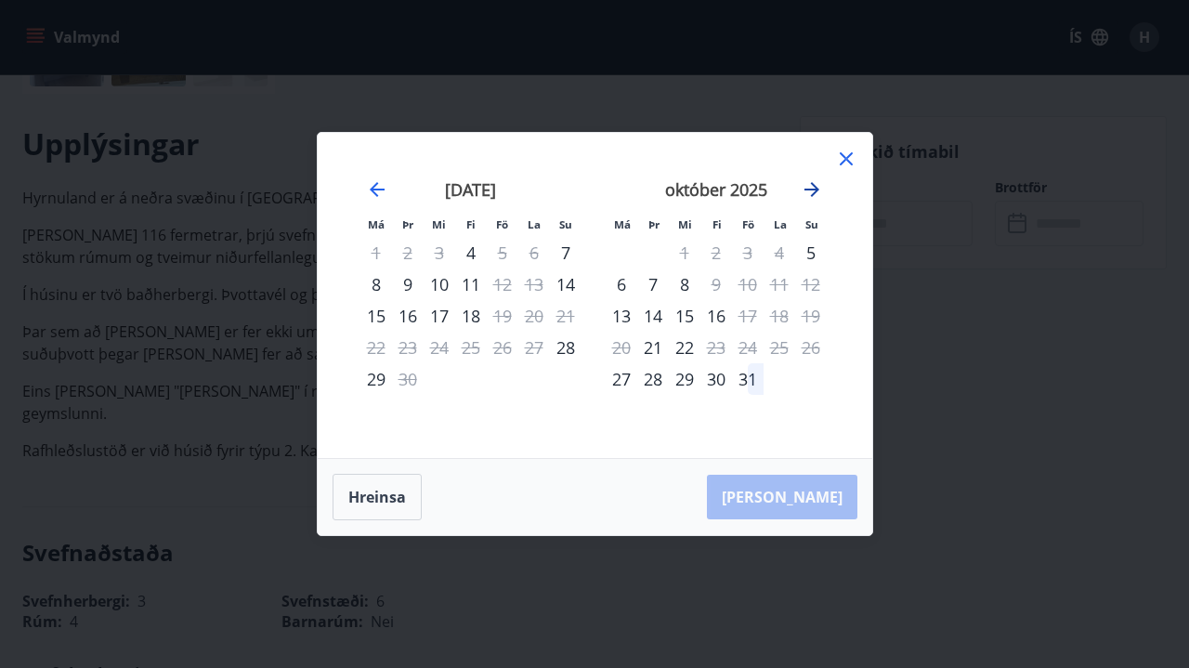
click at [814, 186] on icon "Move forward to switch to the next month." at bounding box center [811, 189] width 15 height 15
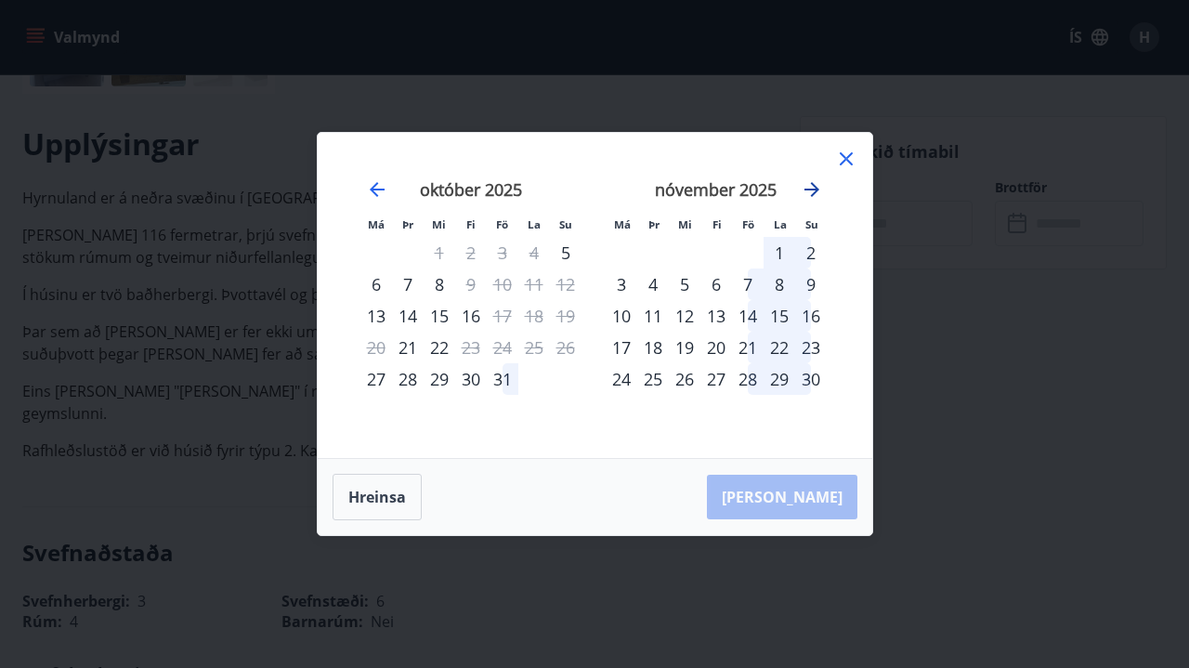
click at [814, 186] on icon "Move forward to switch to the next month." at bounding box center [811, 189] width 15 height 15
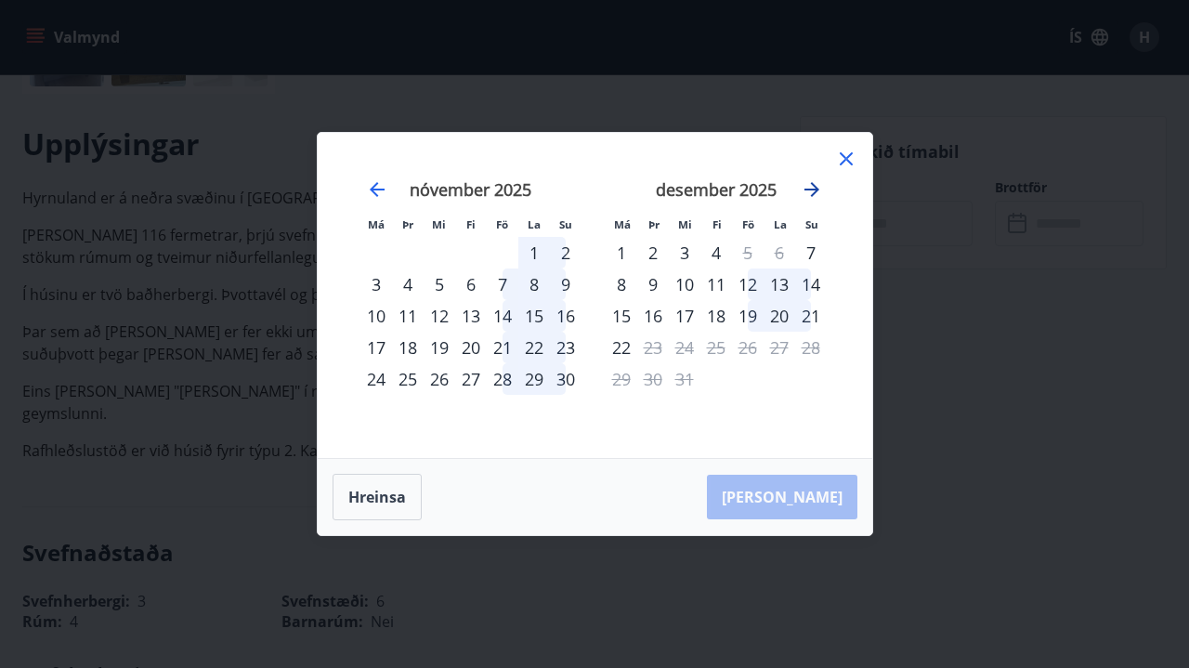
click at [814, 186] on icon "Move forward to switch to the next month." at bounding box center [811, 189] width 15 height 15
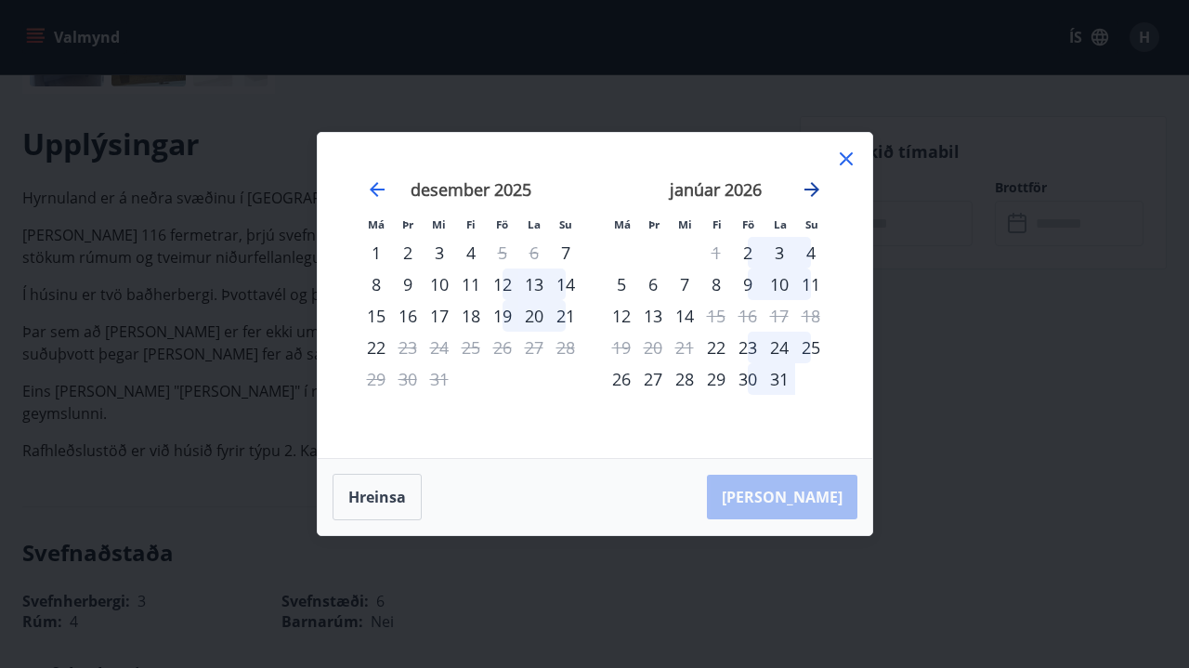
click at [814, 186] on icon "Move forward to switch to the next month." at bounding box center [811, 189] width 15 height 15
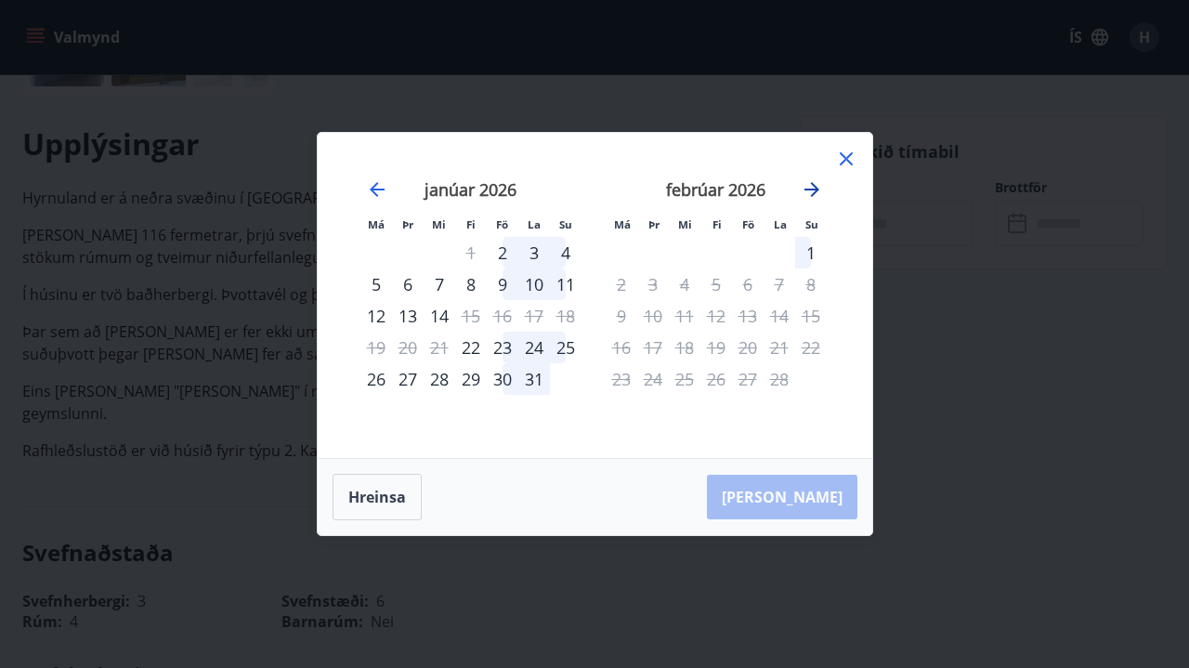
click at [814, 186] on icon "Move forward to switch to the next month." at bounding box center [811, 189] width 15 height 15
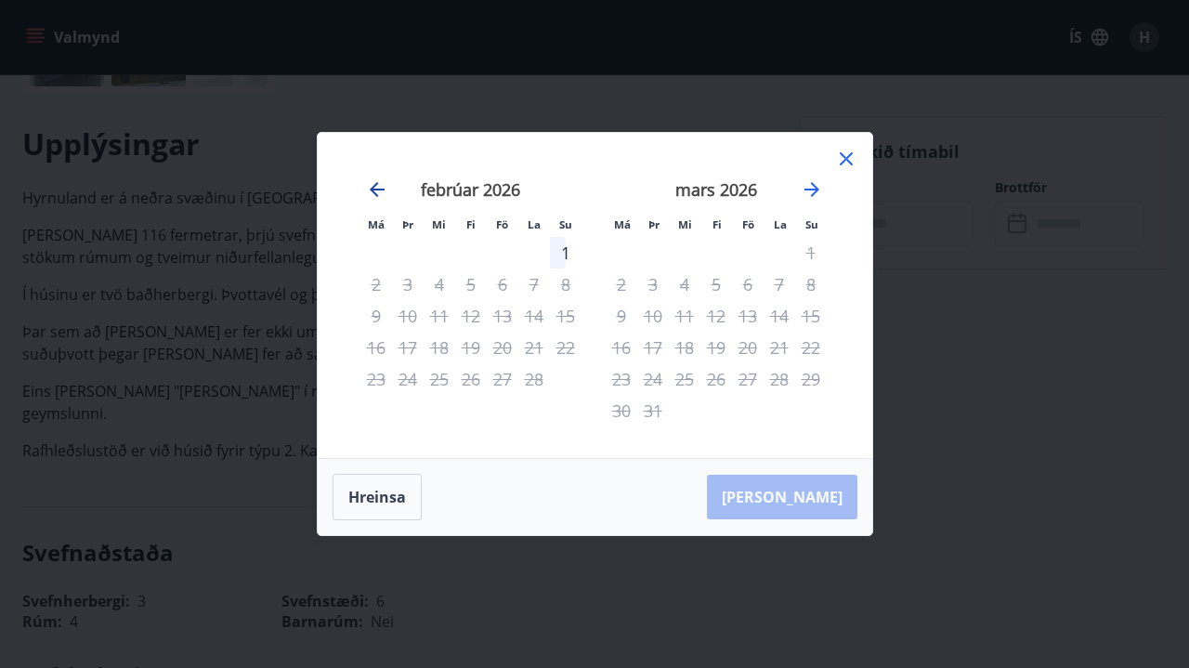
click at [369, 190] on icon "Move backward to switch to the previous month." at bounding box center [377, 189] width 22 height 22
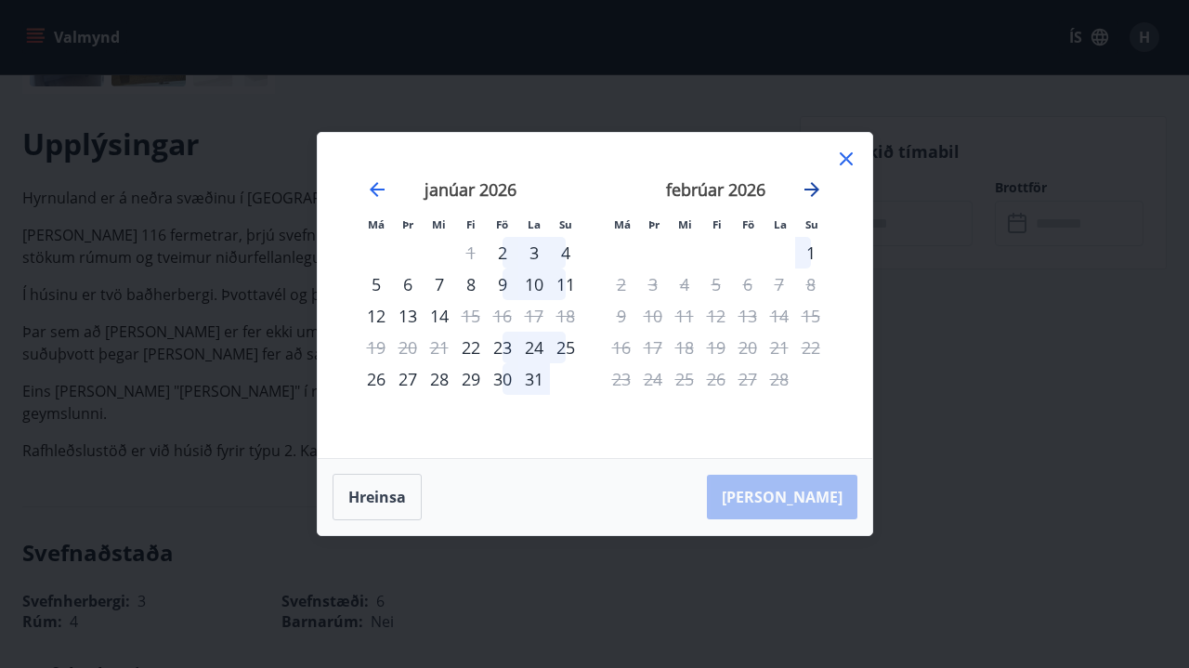
click at [811, 190] on icon "Move forward to switch to the next month." at bounding box center [811, 189] width 15 height 15
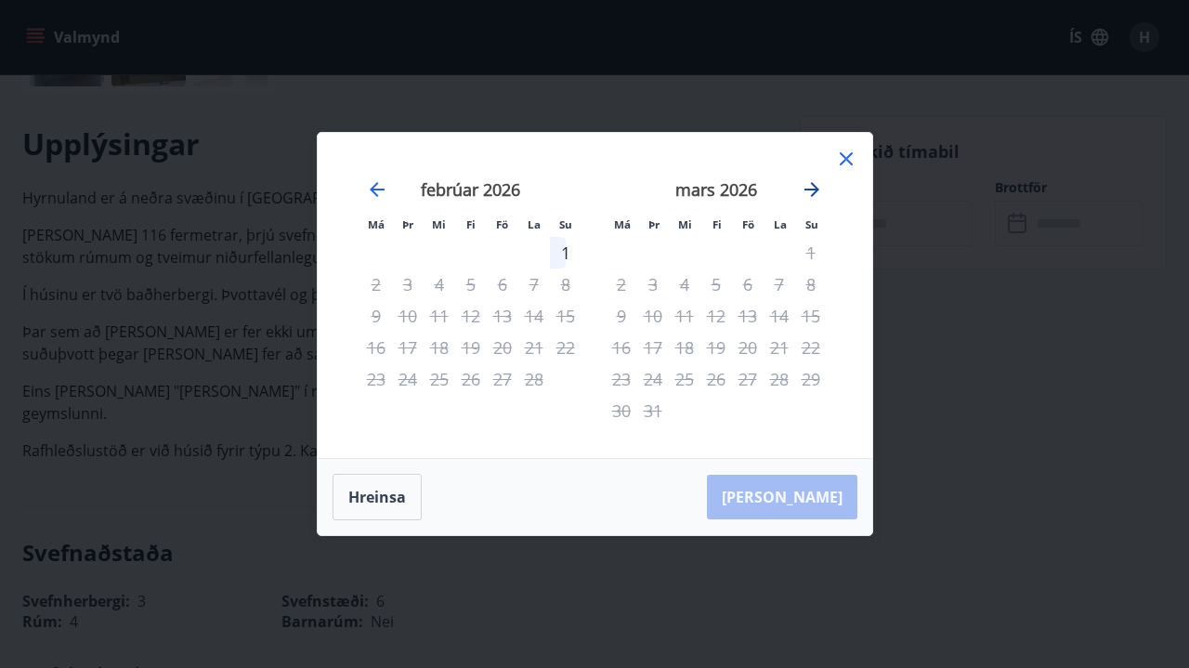
click at [811, 190] on icon "Move forward to switch to the next month." at bounding box center [811, 189] width 15 height 15
click at [373, 182] on icon "Move backward to switch to the previous month." at bounding box center [377, 189] width 22 height 22
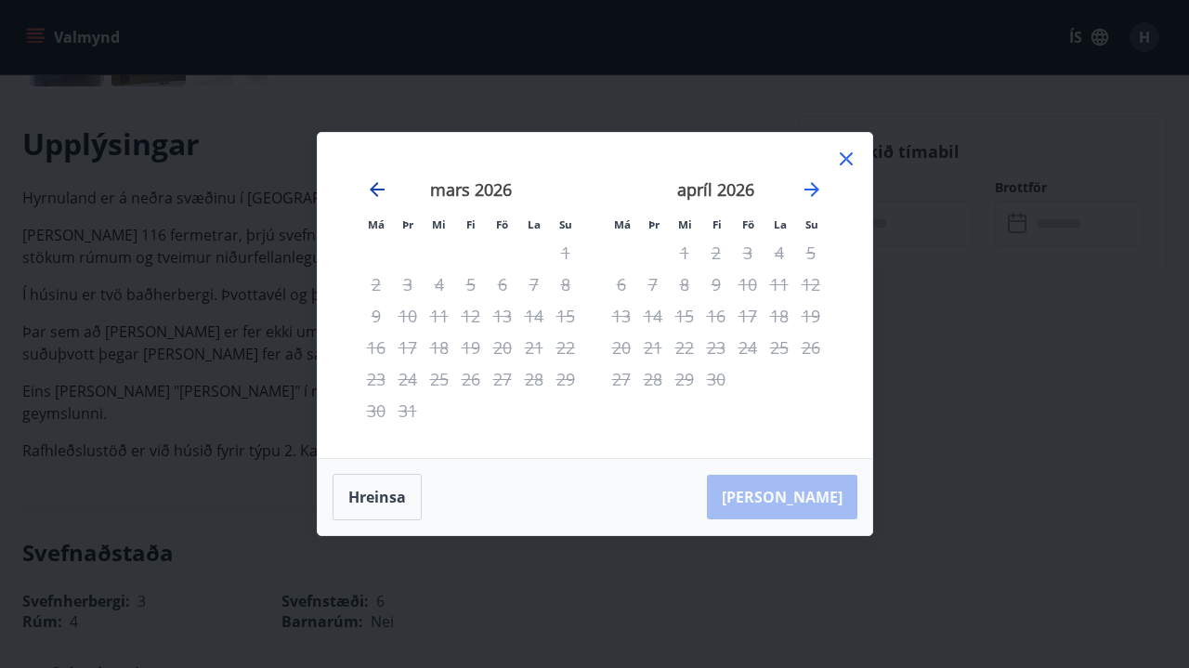
click at [373, 182] on icon "Move backward to switch to the previous month." at bounding box center [377, 189] width 22 height 22
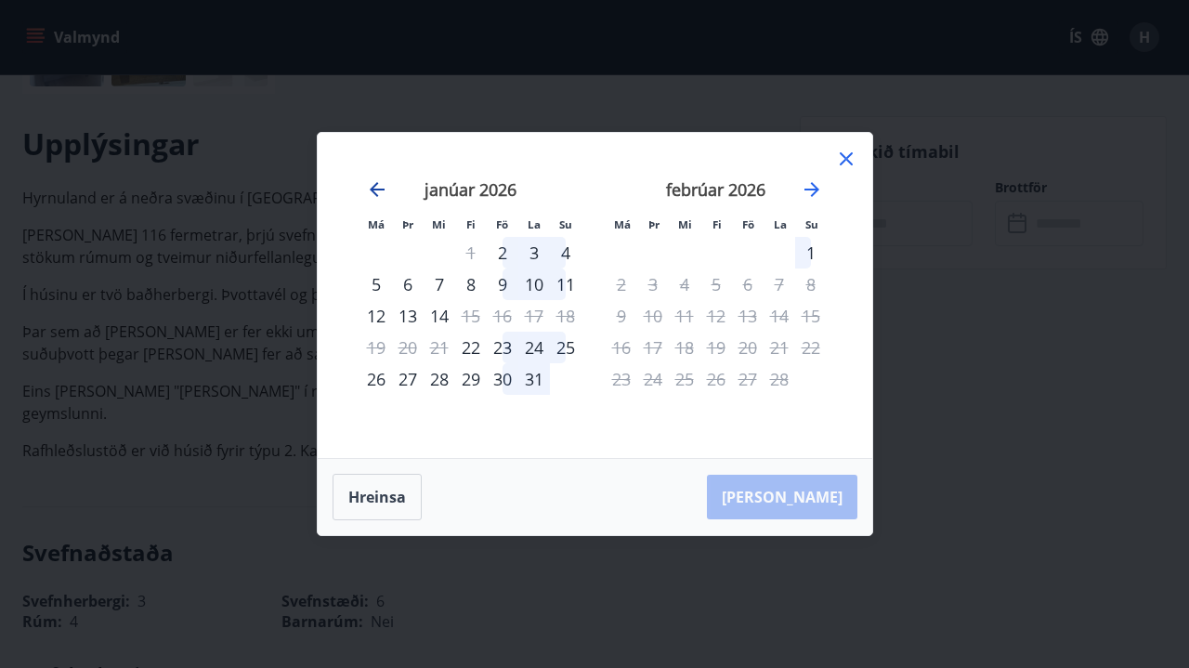
click at [373, 182] on icon "Move backward to switch to the previous month." at bounding box center [377, 189] width 22 height 22
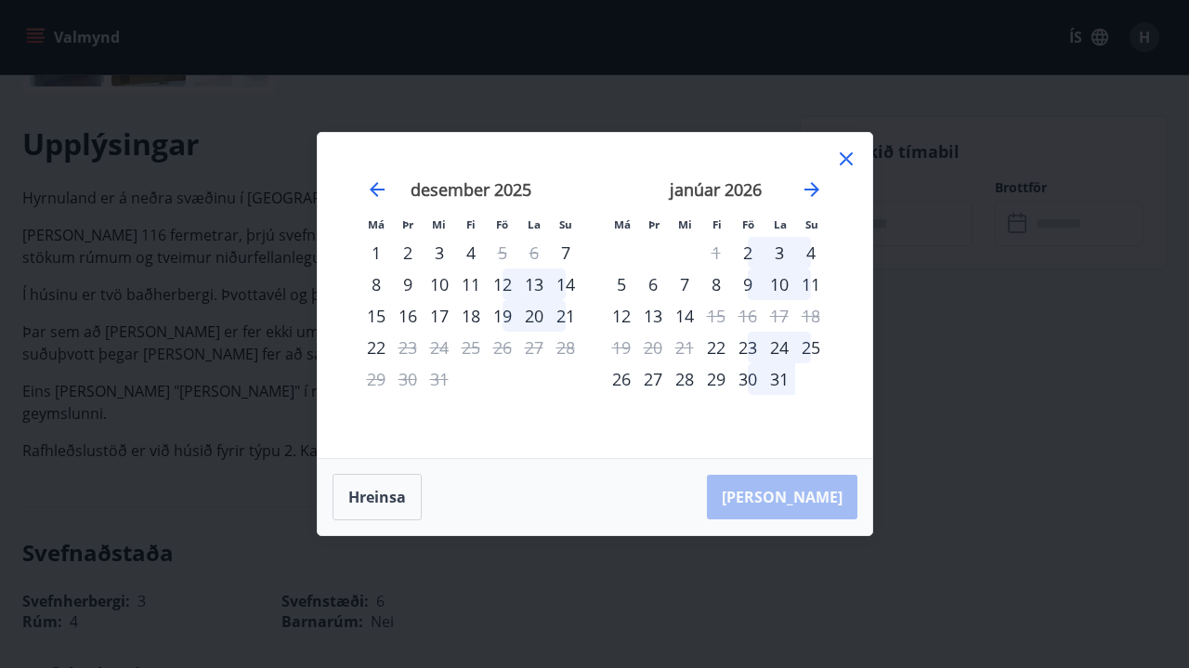
click at [846, 151] on icon at bounding box center [846, 159] width 22 height 22
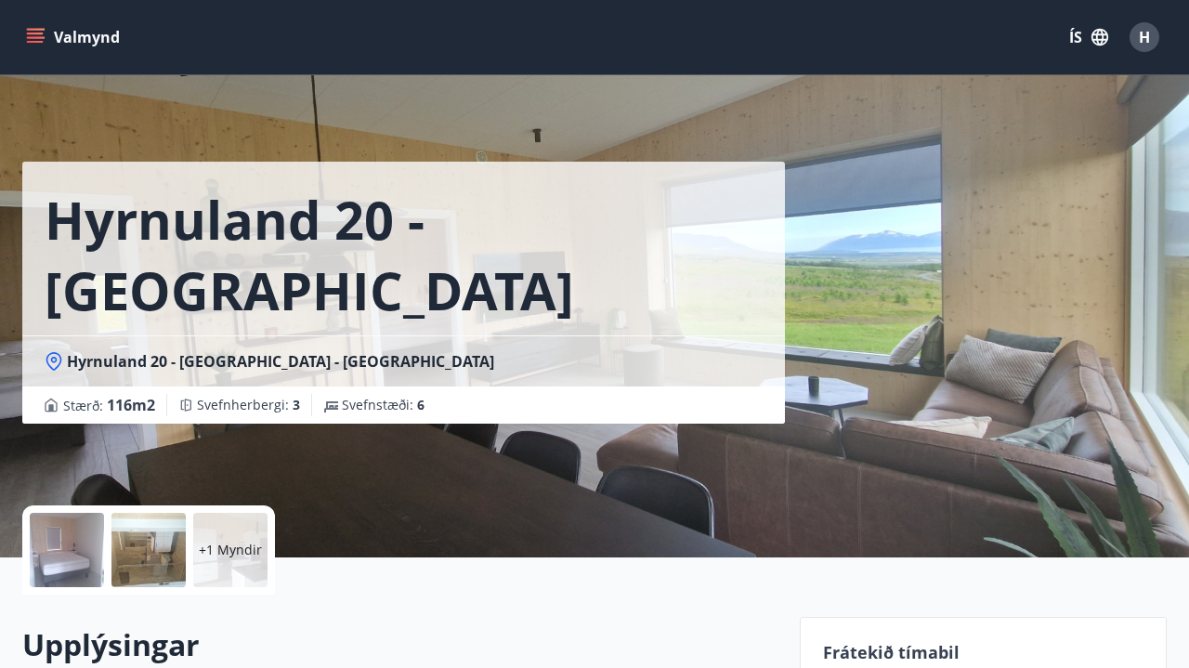
scroll to position [0, 0]
click at [89, 40] on button "Valmynd" at bounding box center [74, 36] width 105 height 33
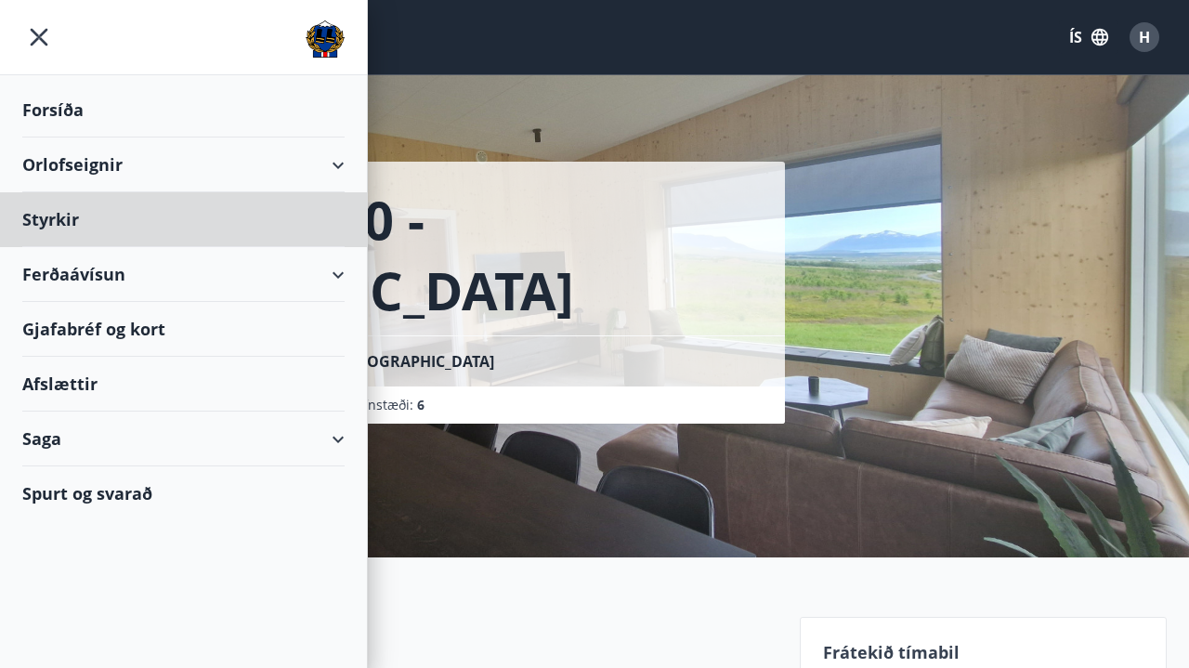
click at [72, 115] on div "Forsíða" at bounding box center [183, 110] width 322 height 55
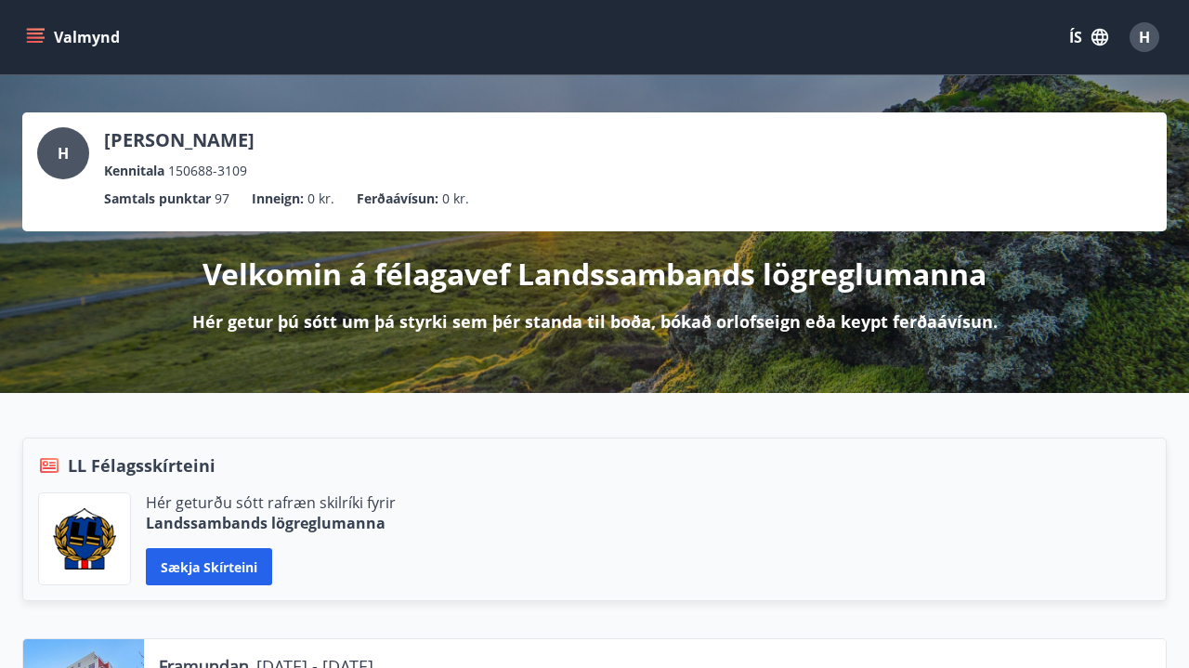
click at [44, 40] on icon "menu" at bounding box center [35, 37] width 19 height 19
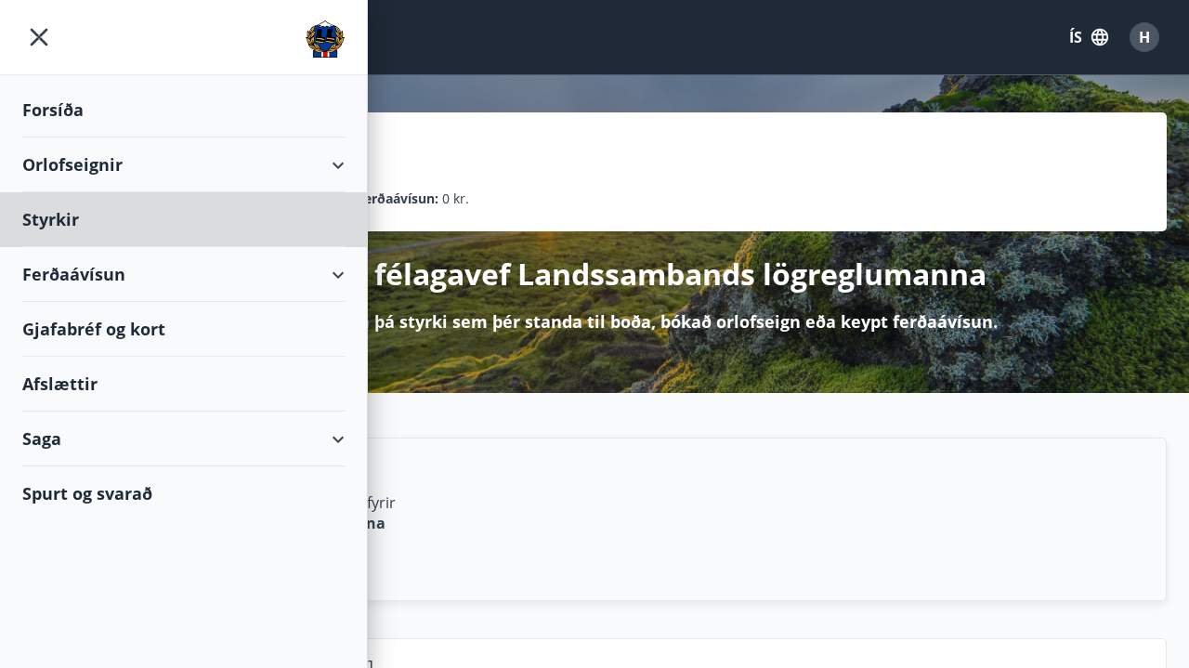
click at [57, 111] on div "Forsíða" at bounding box center [183, 110] width 322 height 55
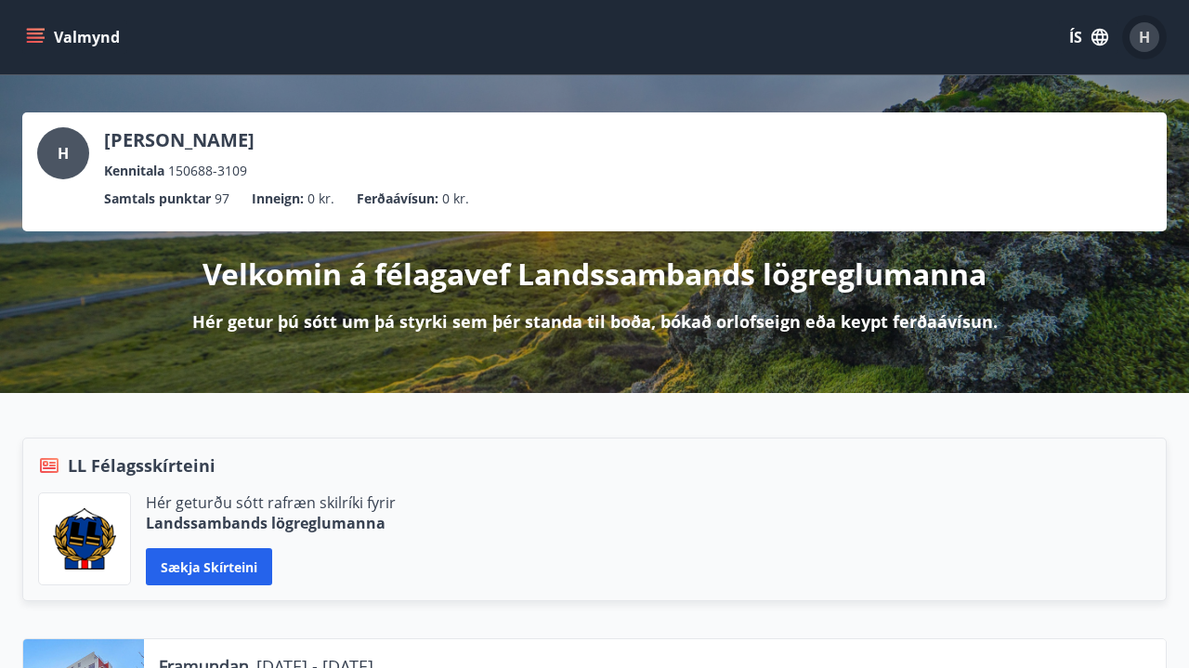
click at [1149, 36] on span "H" at bounding box center [1143, 37] width 11 height 20
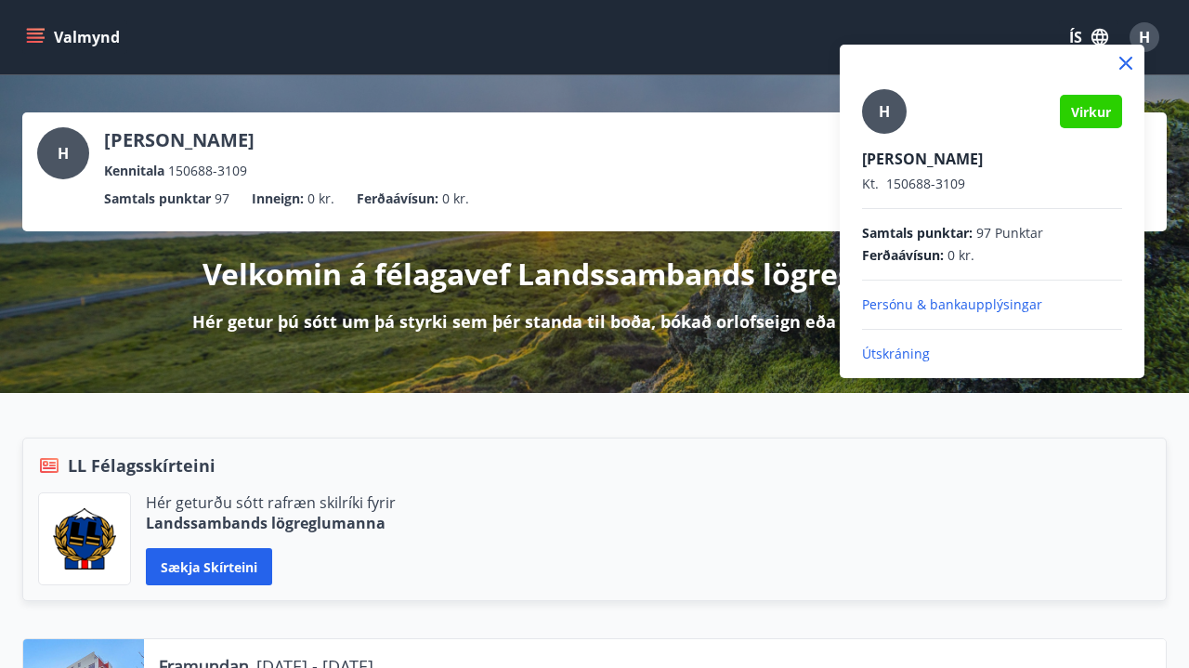
click at [1127, 63] on icon at bounding box center [1125, 63] width 22 height 22
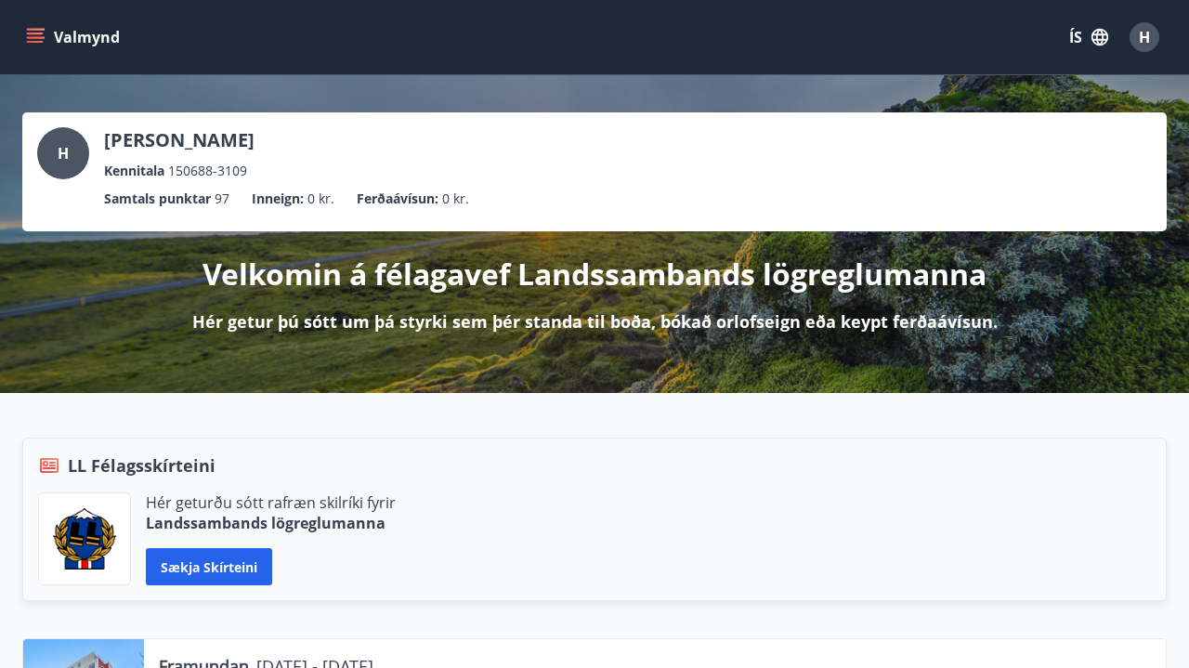
click at [35, 27] on button "Valmynd" at bounding box center [74, 36] width 105 height 33
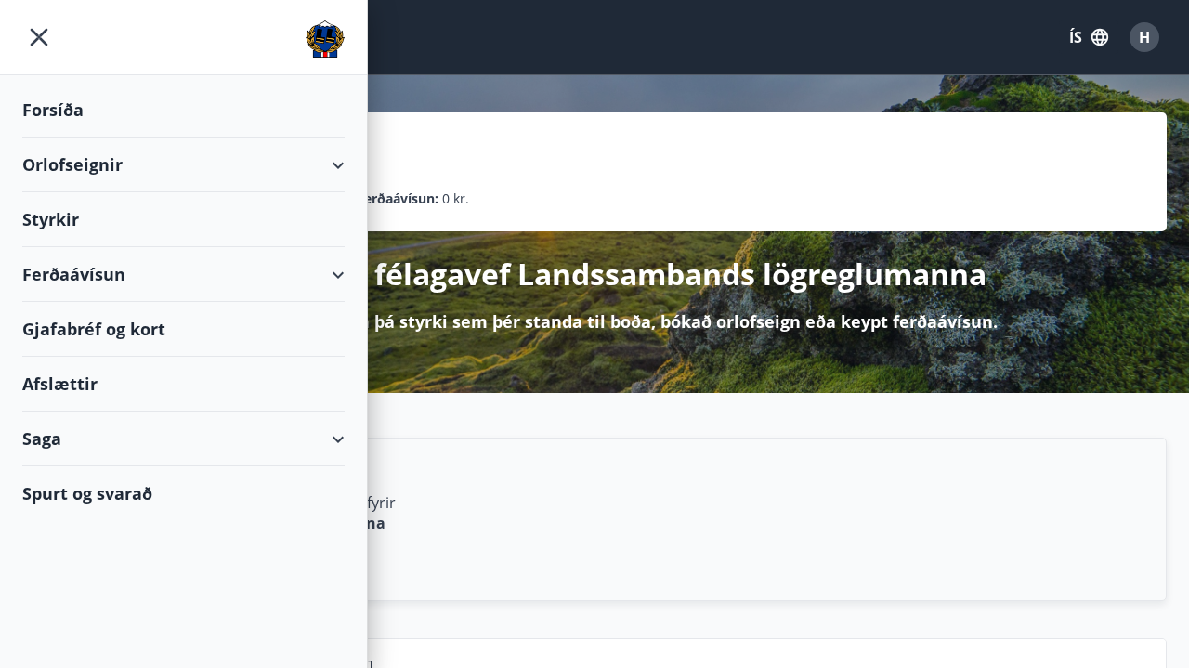
click at [58, 280] on div "Ferðaávísun" at bounding box center [183, 274] width 322 height 55
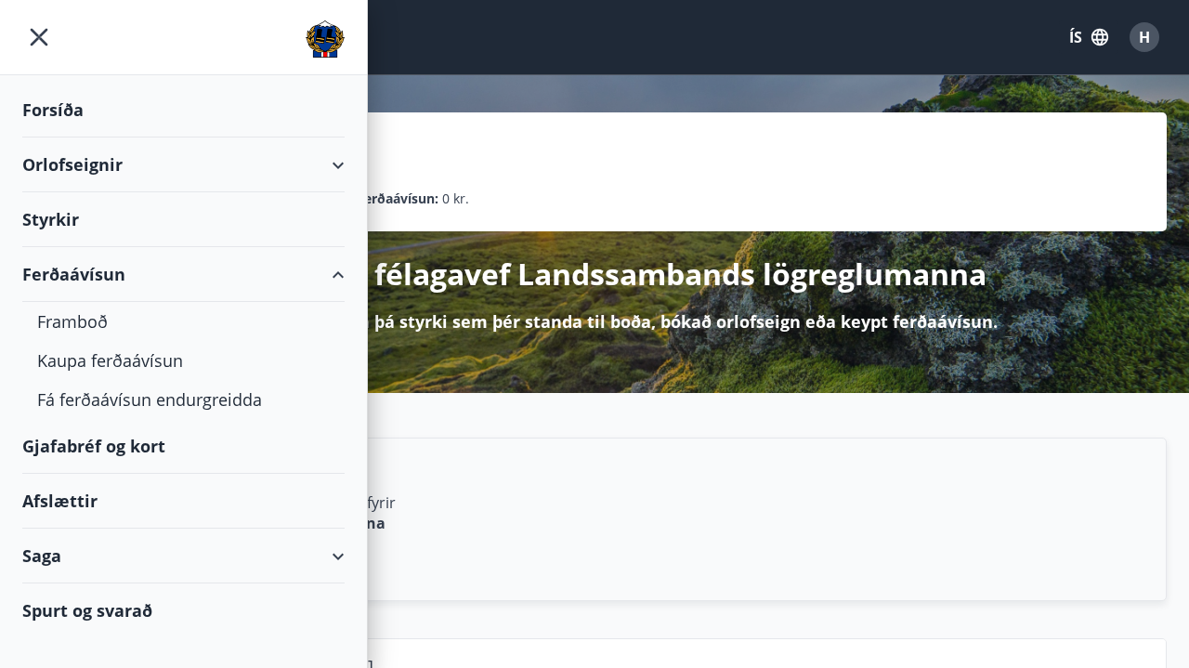
click at [58, 280] on div "Ferðaávísun" at bounding box center [183, 274] width 322 height 55
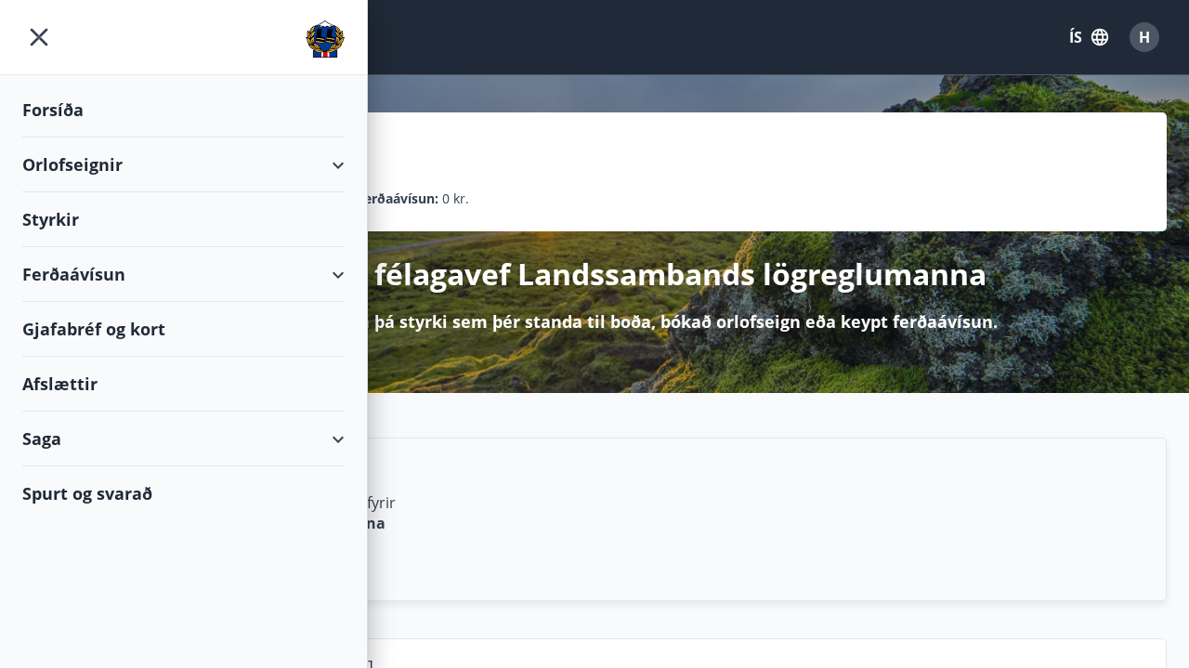
click at [76, 393] on div "Afslættir" at bounding box center [183, 384] width 322 height 55
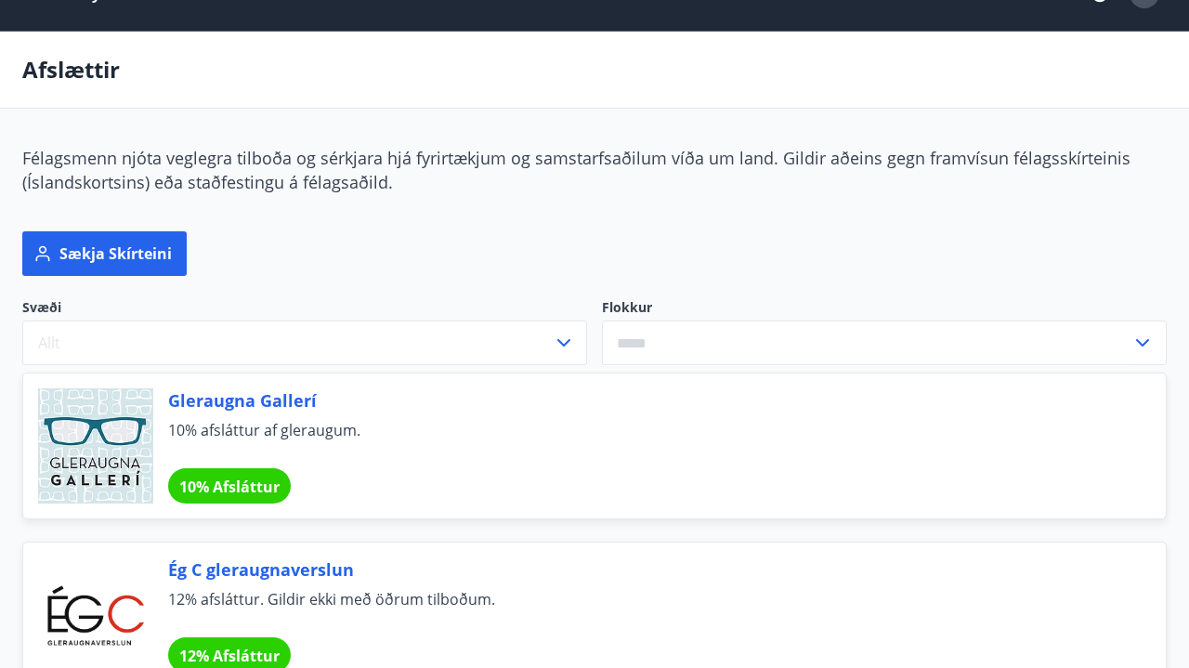
scroll to position [43, 0]
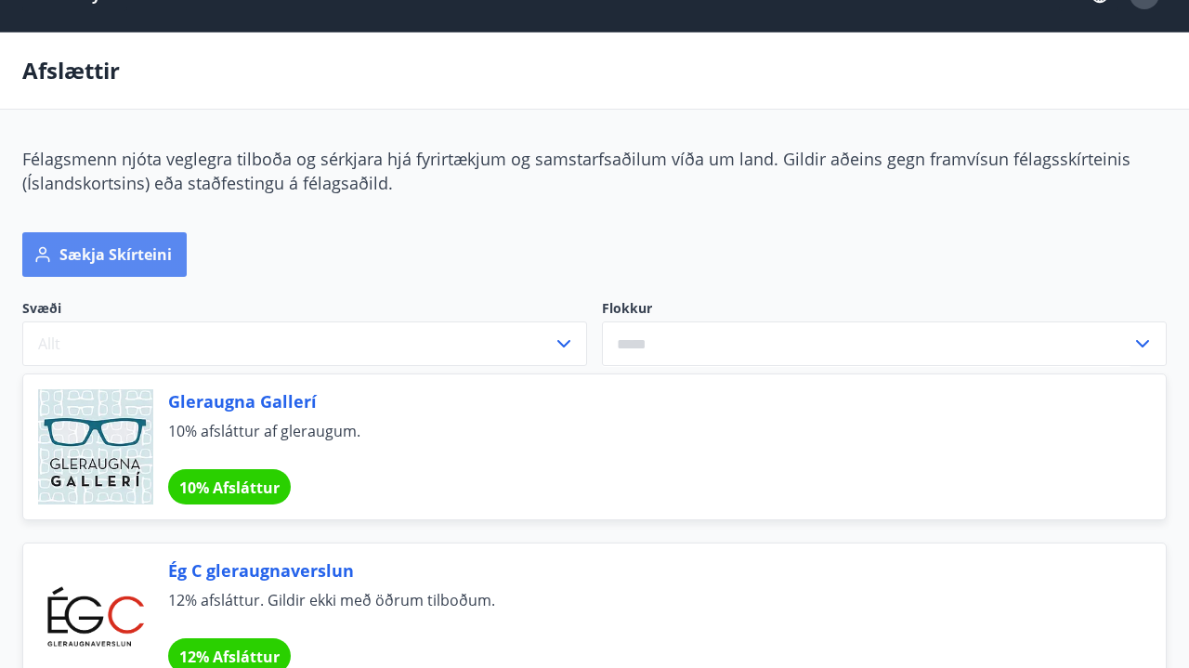
click at [83, 238] on button "Sækja skírteini" at bounding box center [104, 254] width 164 height 45
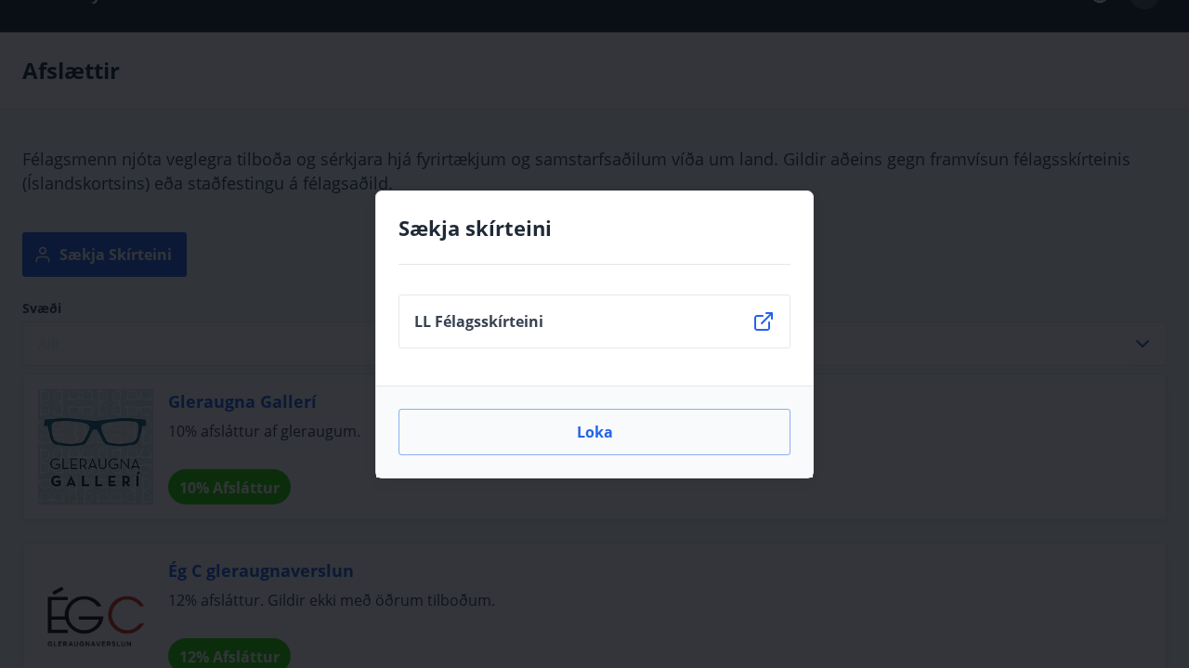
click at [641, 161] on div "Sækja skírteini LL Félagsskírteini Loka" at bounding box center [594, 334] width 1189 height 668
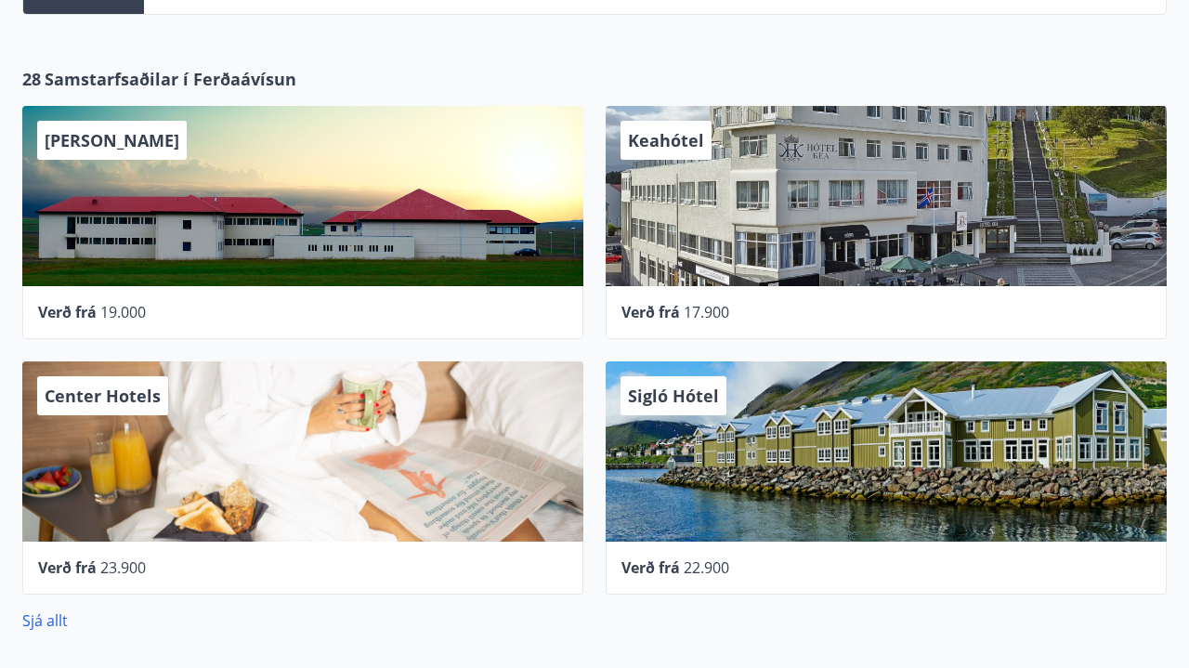
scroll to position [1016, 0]
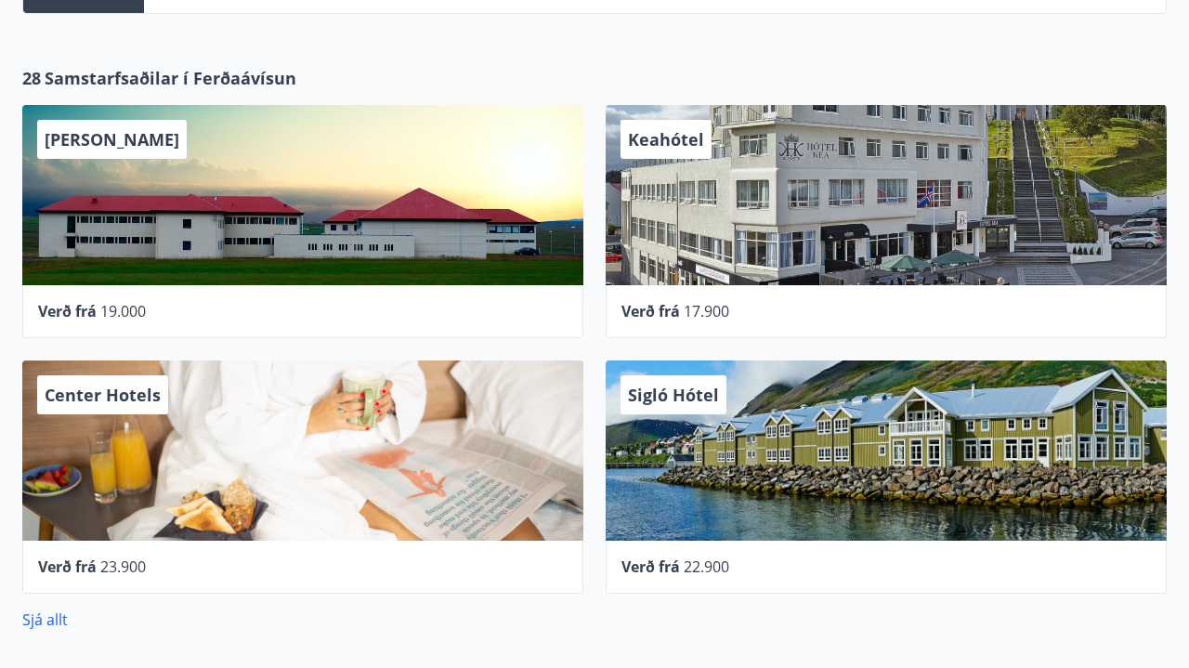
click at [745, 217] on div "Keahótel" at bounding box center [885, 195] width 561 height 180
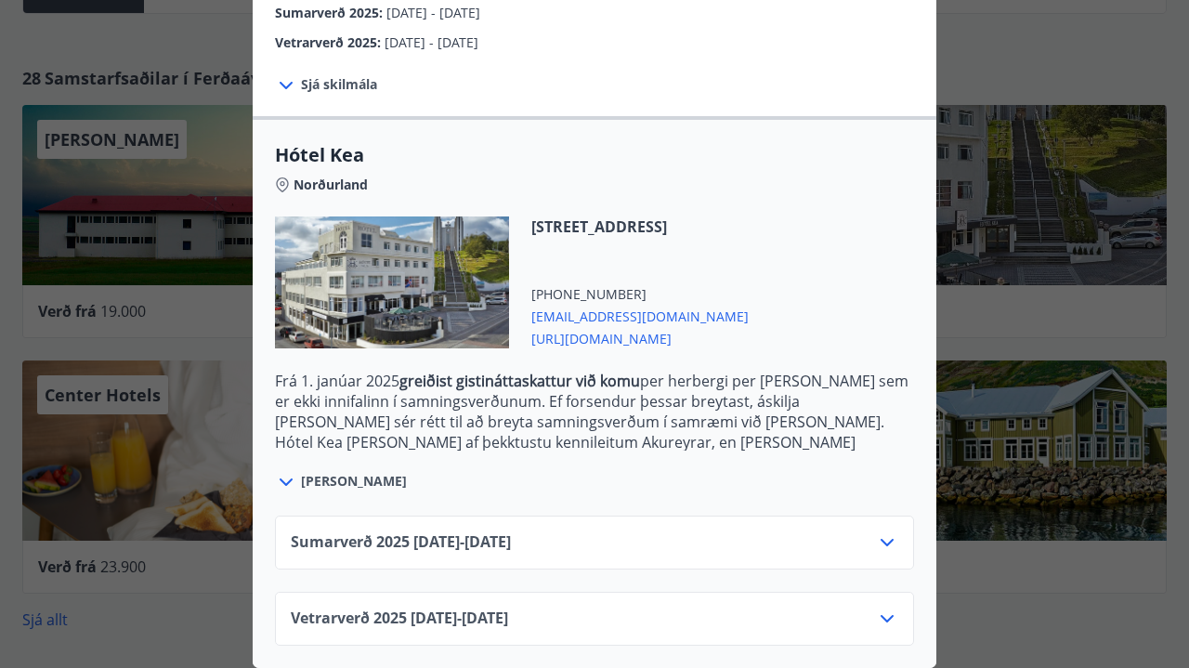
scroll to position [378, 0]
click at [332, 485] on span "[PERSON_NAME]" at bounding box center [354, 481] width 106 height 19
click at [283, 486] on icon at bounding box center [286, 482] width 22 height 22
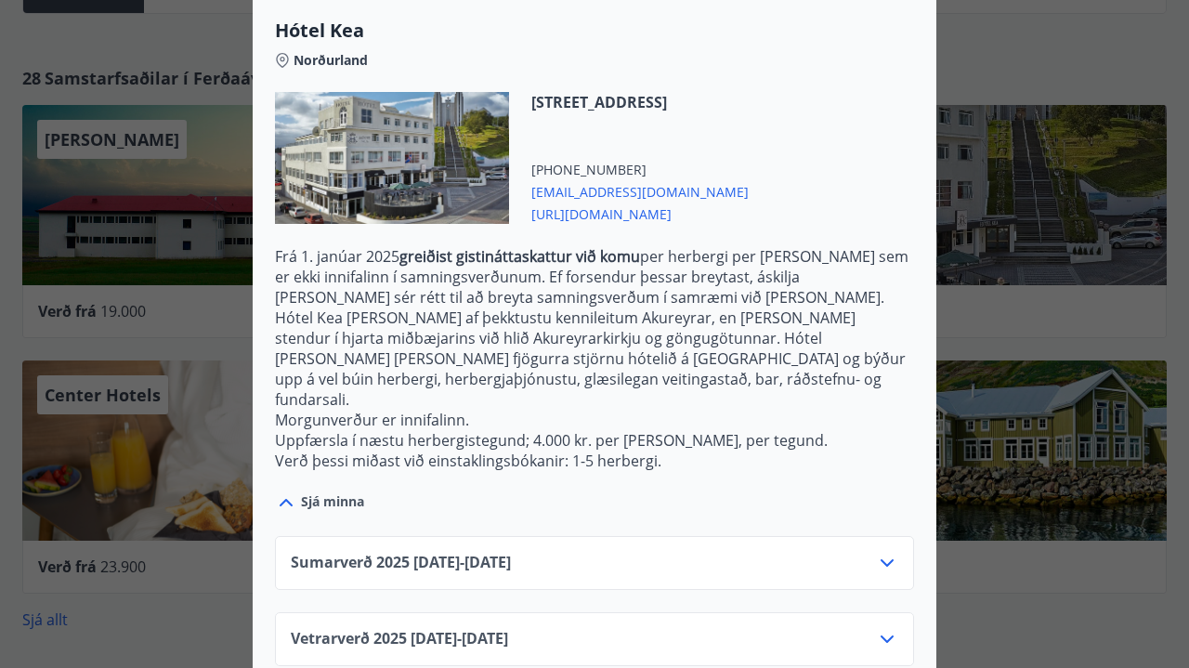
scroll to position [502, 0]
click at [882, 552] on icon at bounding box center [887, 563] width 22 height 22
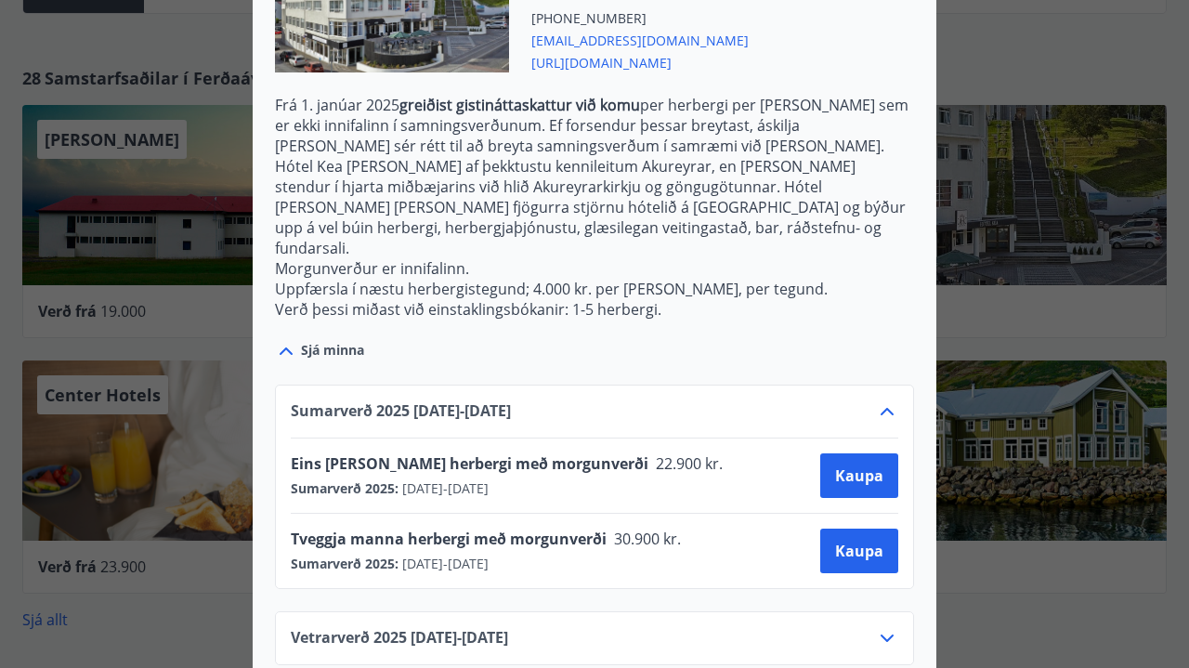
scroll to position [653, 0]
click at [1004, 17] on div "Keahótel Fyrir bókanir og frekari upplýsingar vinsamlegast sendið póst á netfan…" at bounding box center [594, 334] width 1189 height 668
